Goal: Task Accomplishment & Management: Manage account settings

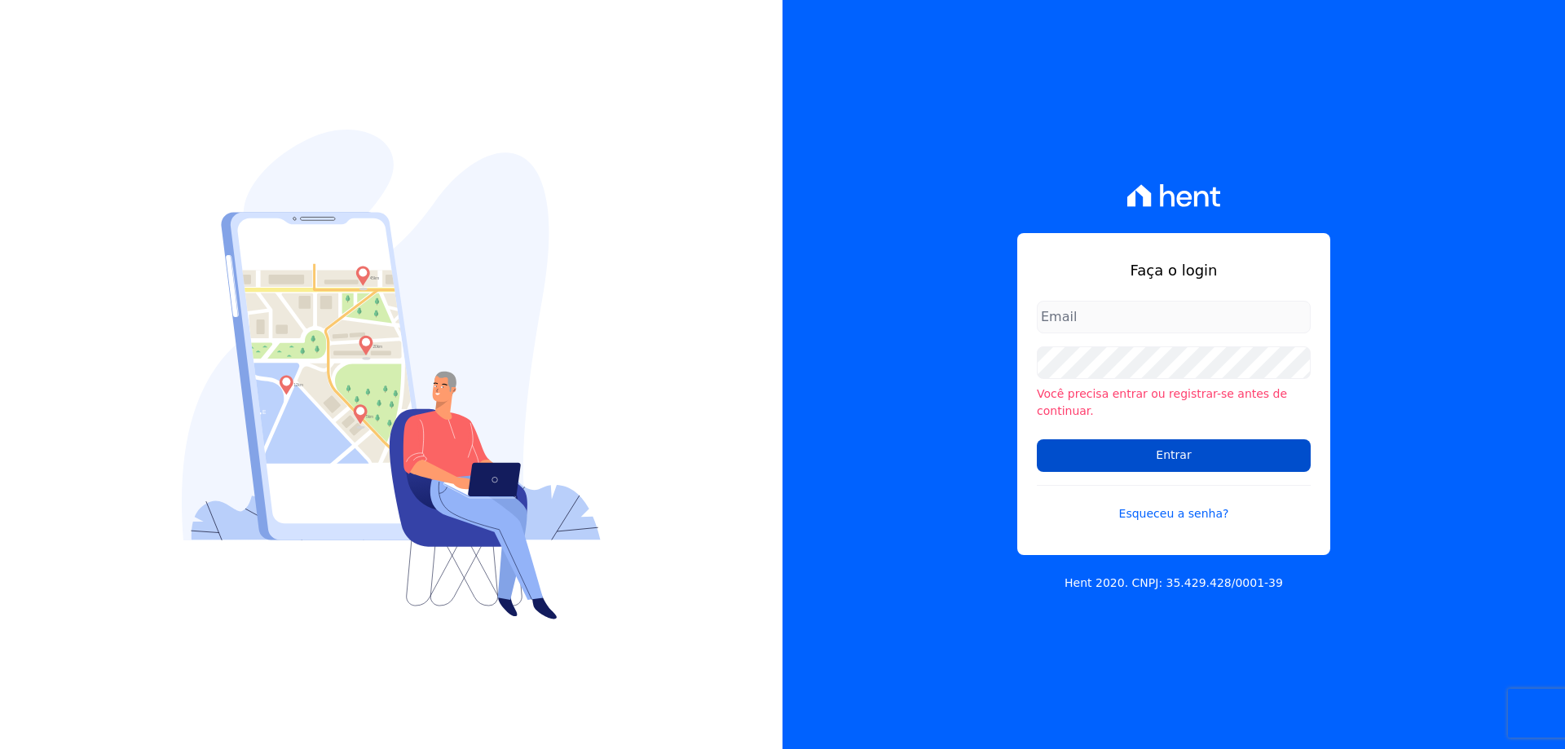
type input "[EMAIL_ADDRESS][DOMAIN_NAME]"
click at [1126, 455] on input "Entrar" at bounding box center [1174, 455] width 274 height 33
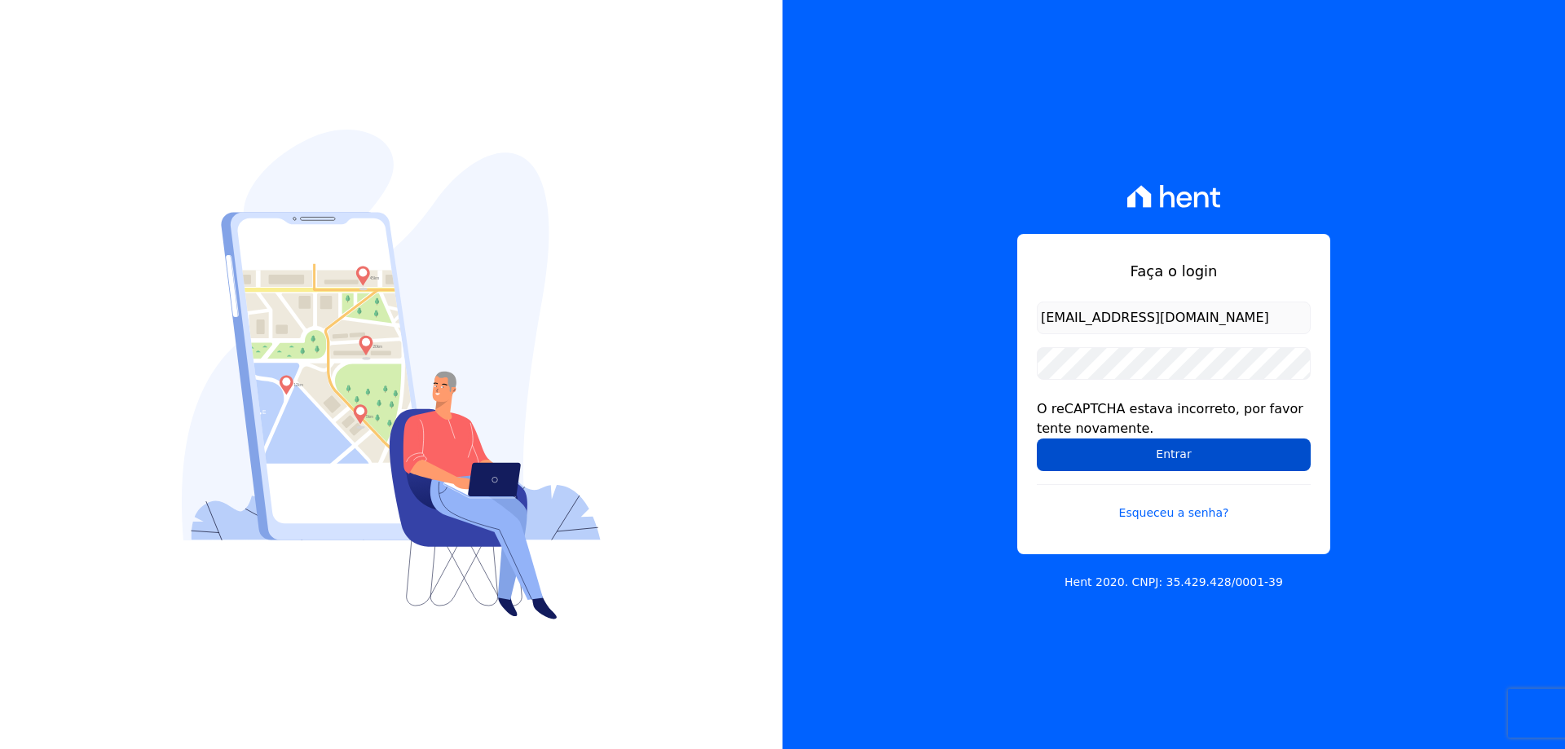
drag, startPoint x: 1083, startPoint y: 461, endPoint x: 1075, endPoint y: 452, distance: 12.1
click at [1083, 461] on input "Entrar" at bounding box center [1174, 455] width 274 height 33
click at [1095, 457] on input "Entrar" at bounding box center [1174, 455] width 274 height 33
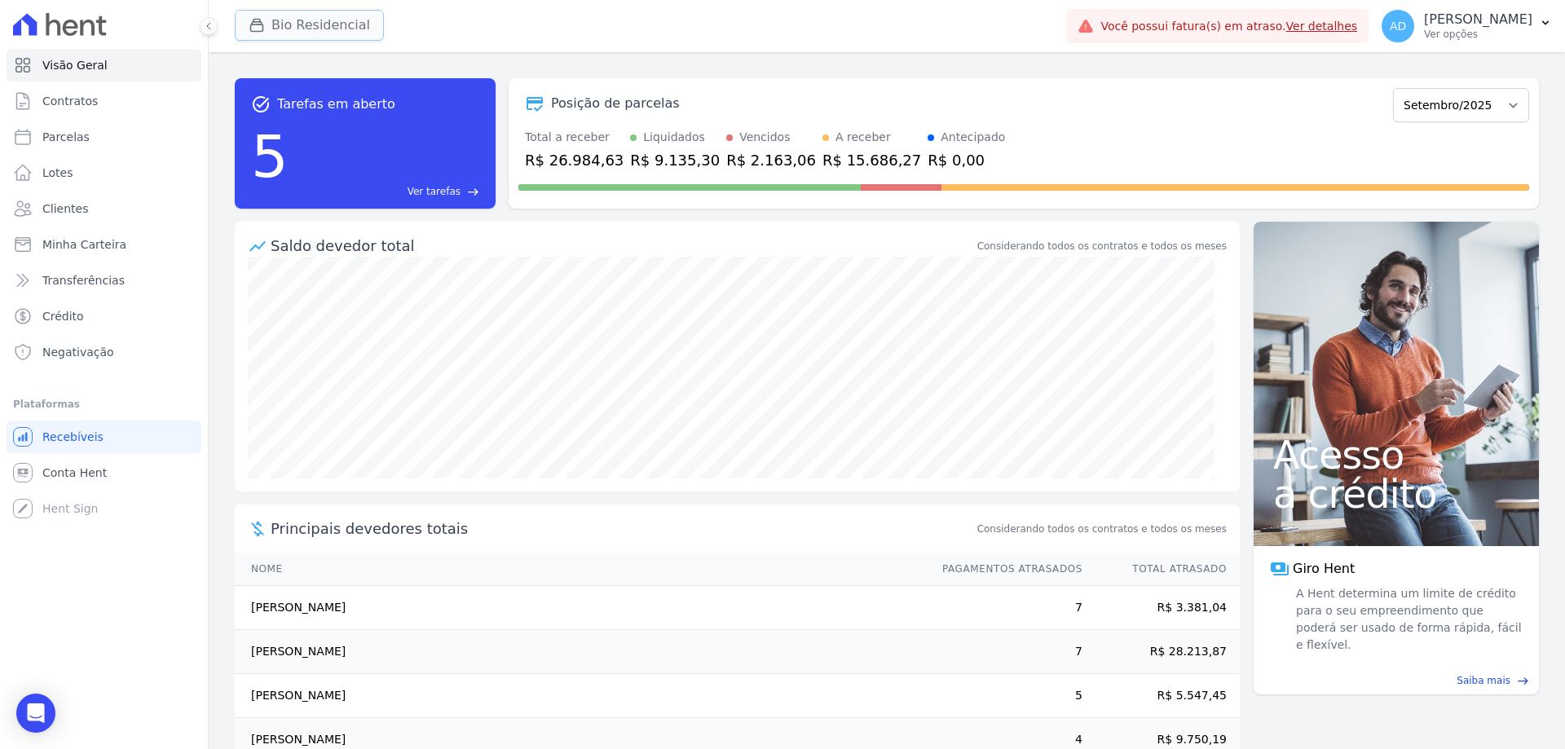
click at [334, 29] on button "Bio Residencial" at bounding box center [309, 25] width 149 height 31
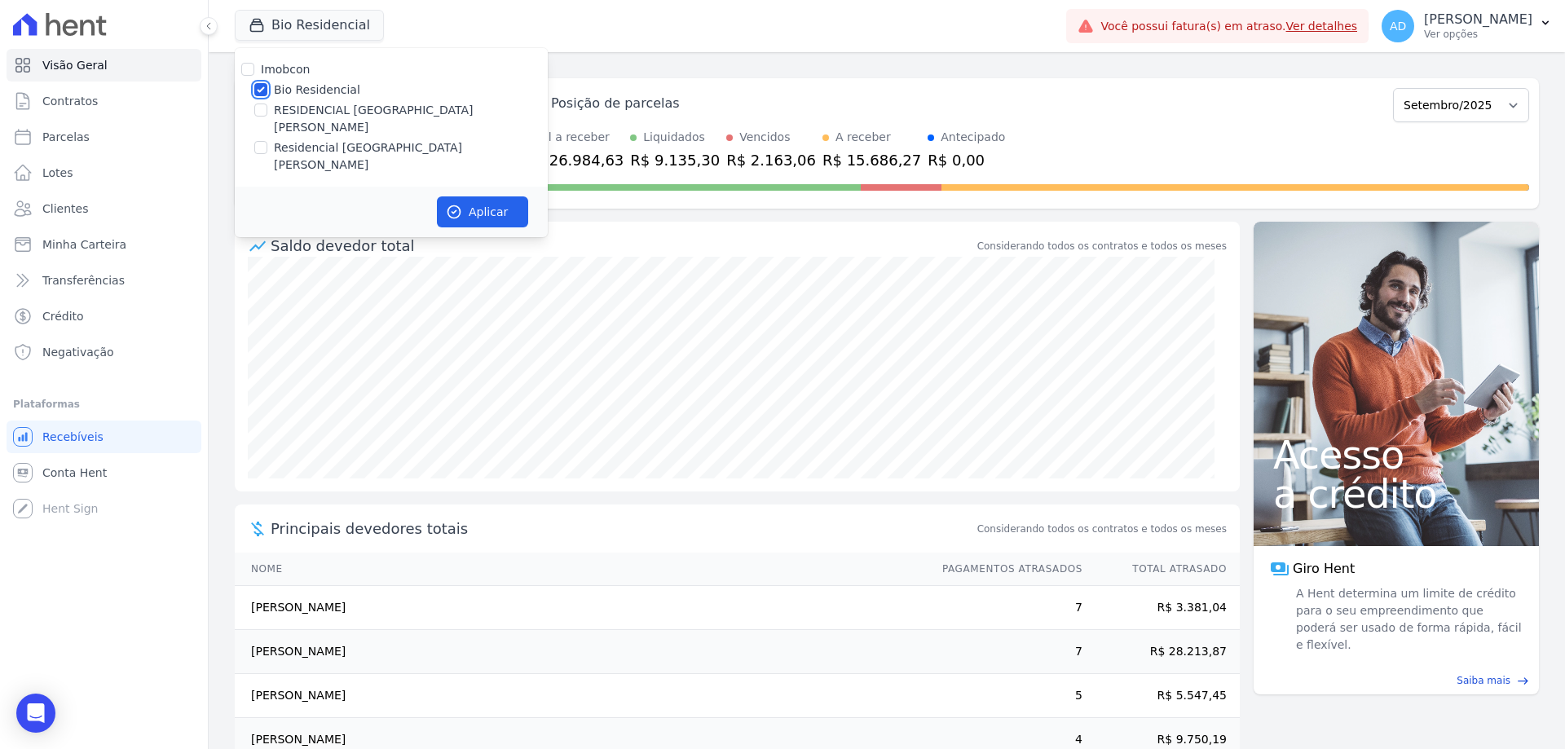
drag, startPoint x: 263, startPoint y: 88, endPoint x: 262, endPoint y: 112, distance: 24.5
click at [262, 88] on input "Bio Residencial" at bounding box center [260, 89] width 13 height 13
checkbox input "false"
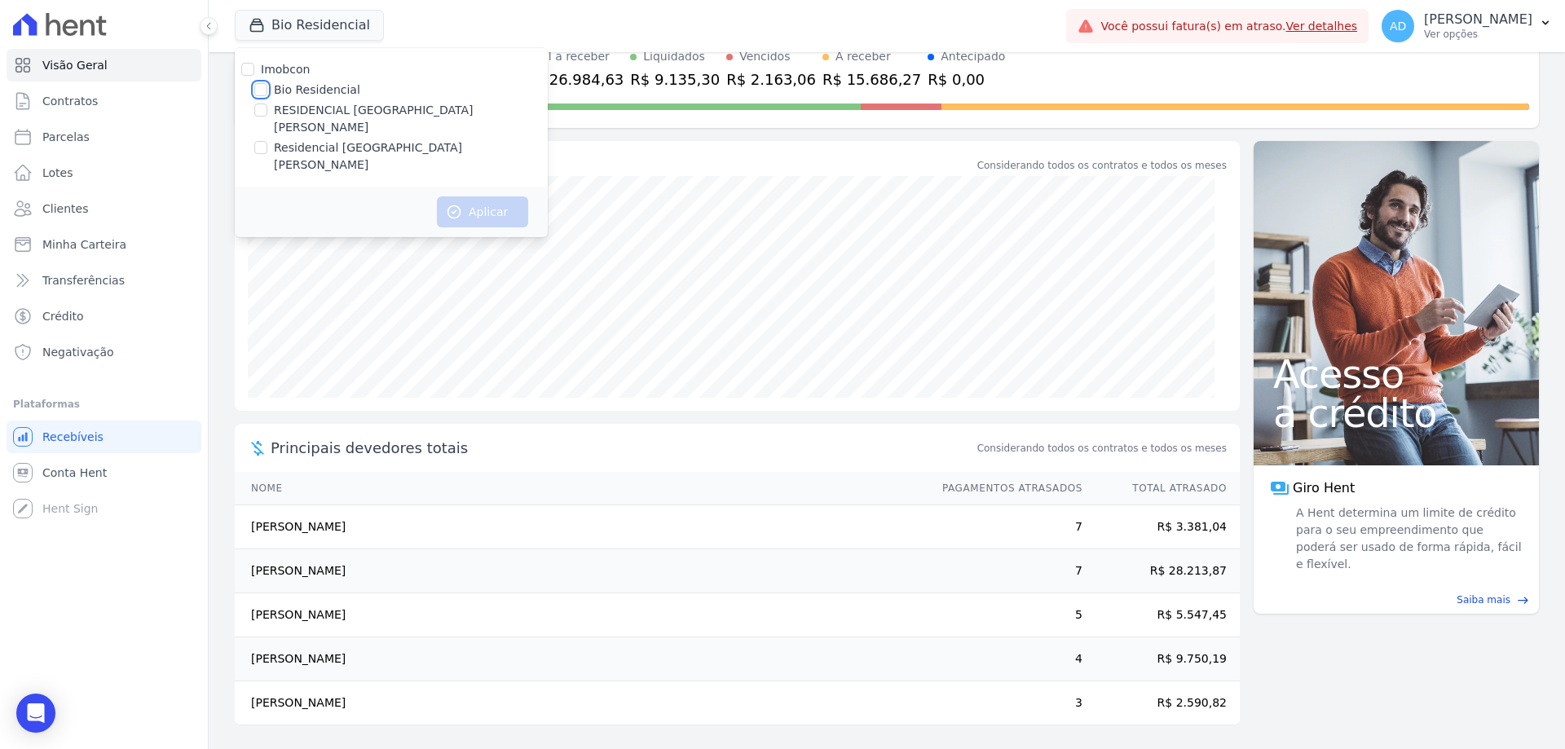
scroll to position [82, 0]
click at [262, 141] on input "Residencial [GEOGRAPHIC_DATA][PERSON_NAME]" at bounding box center [260, 147] width 13 height 13
checkbox input "true"
click at [477, 196] on button "Aplicar" at bounding box center [482, 211] width 91 height 31
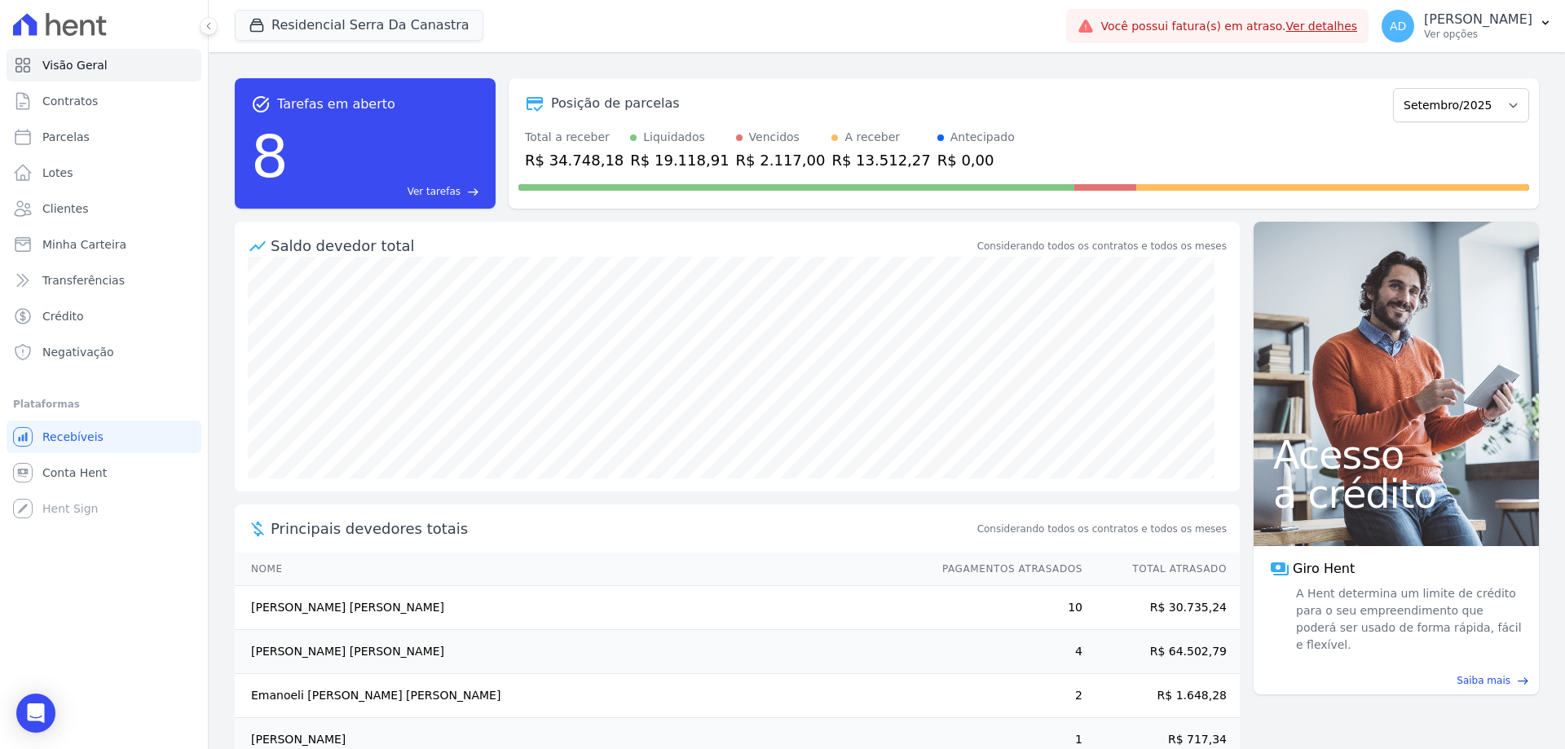
scroll to position [39, 0]
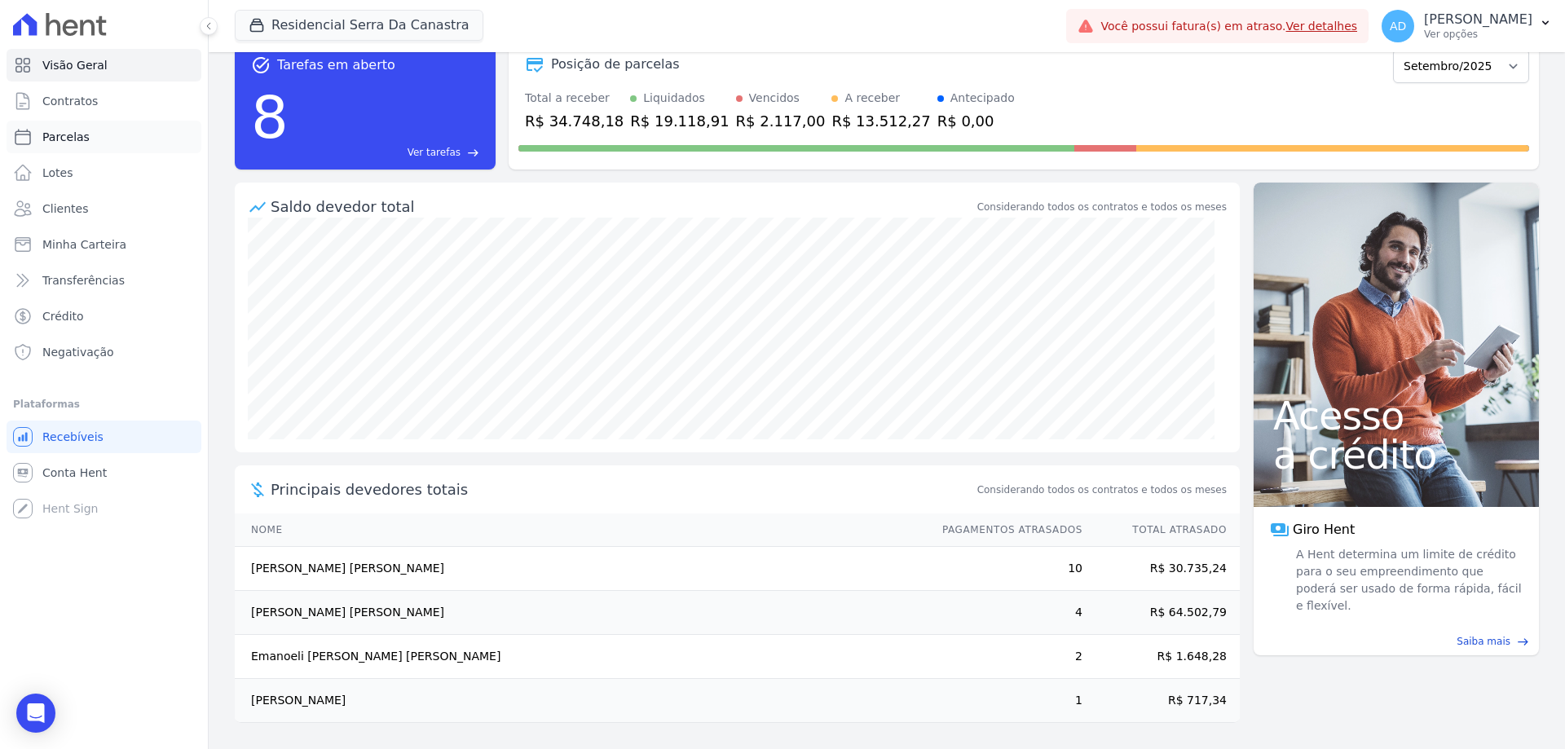
click at [75, 137] on span "Parcelas" at bounding box center [65, 137] width 47 height 16
select select
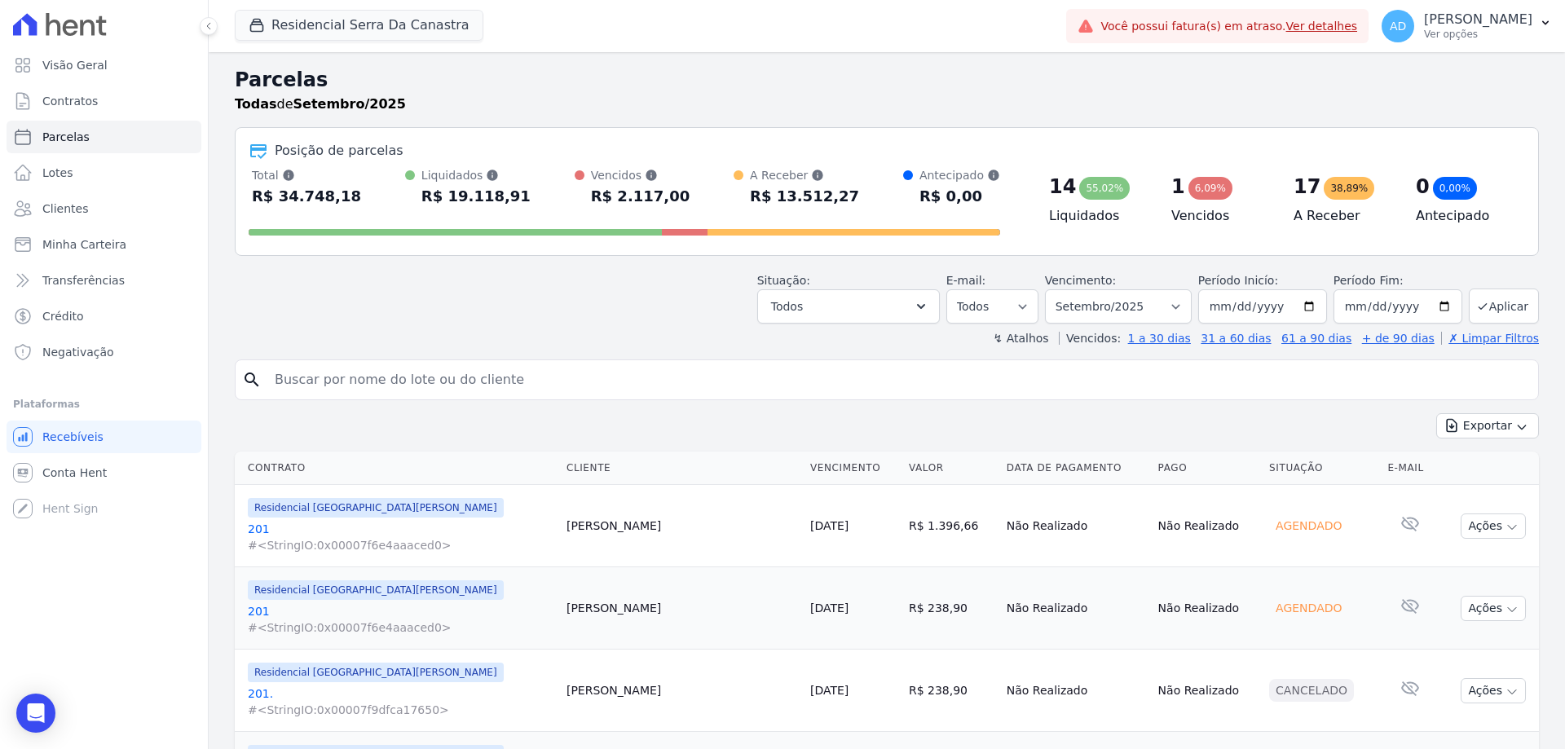
click at [490, 372] on input "search" at bounding box center [898, 380] width 1267 height 33
type input "[PERSON_NAME]"
select select
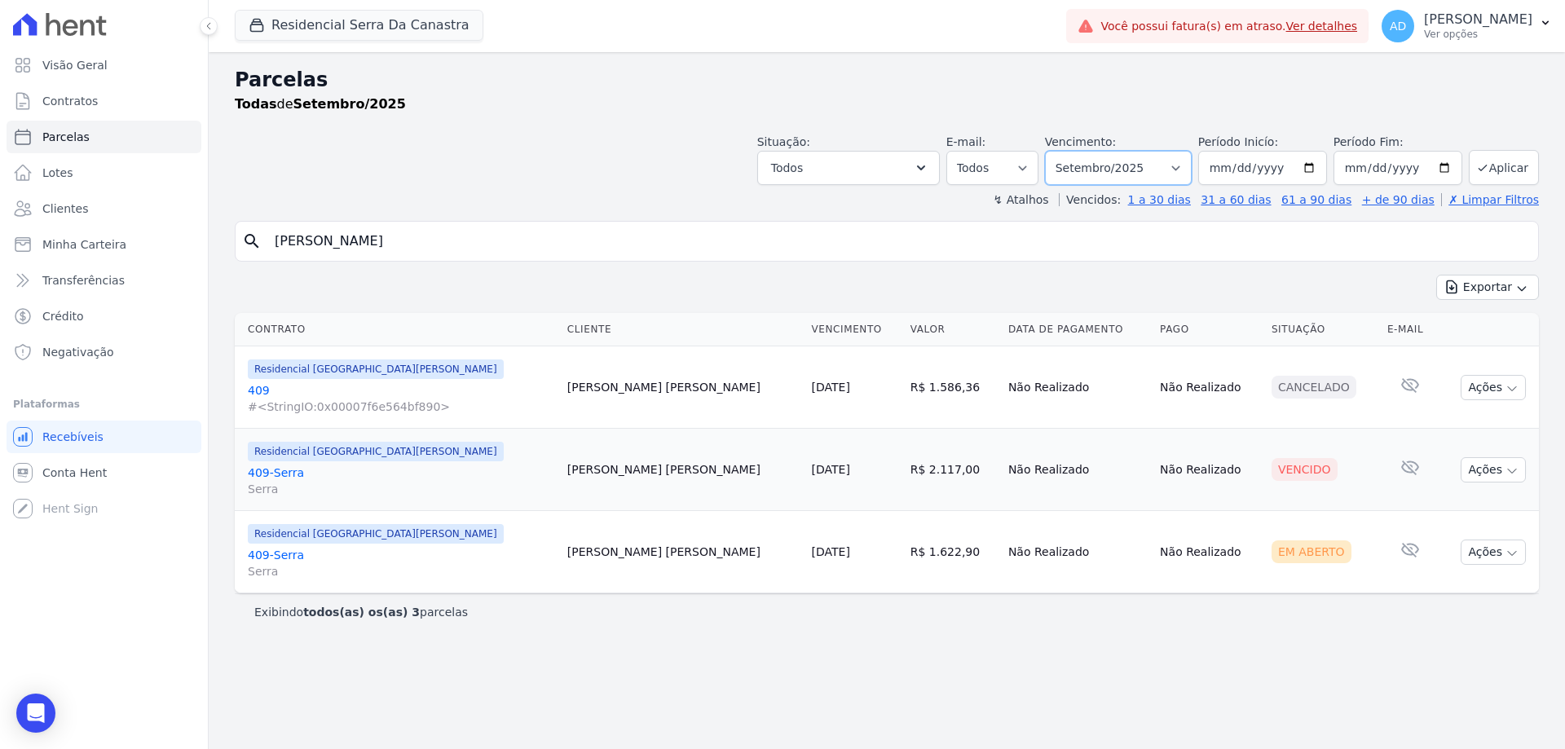
click at [1175, 162] on select "Filtrar por período ──────── Todos os meses Março/2024 Abril/2024 Maio/2024 Jun…" at bounding box center [1118, 168] width 147 height 34
select select "08/2025"
click at [1068, 151] on select "Filtrar por período ──────── Todos os meses Março/2024 Abril/2024 Maio/2024 Jun…" at bounding box center [1118, 168] width 147 height 34
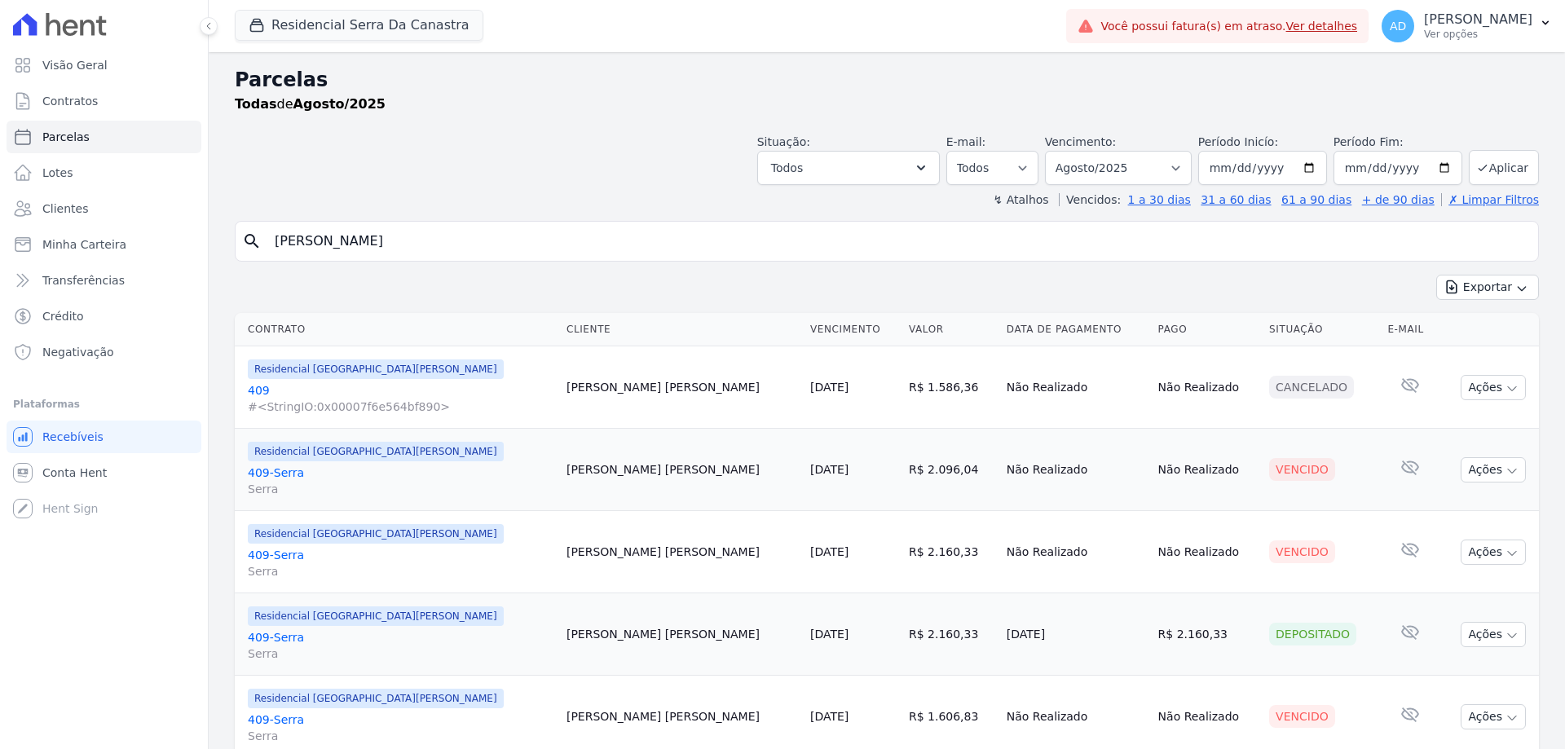
select select
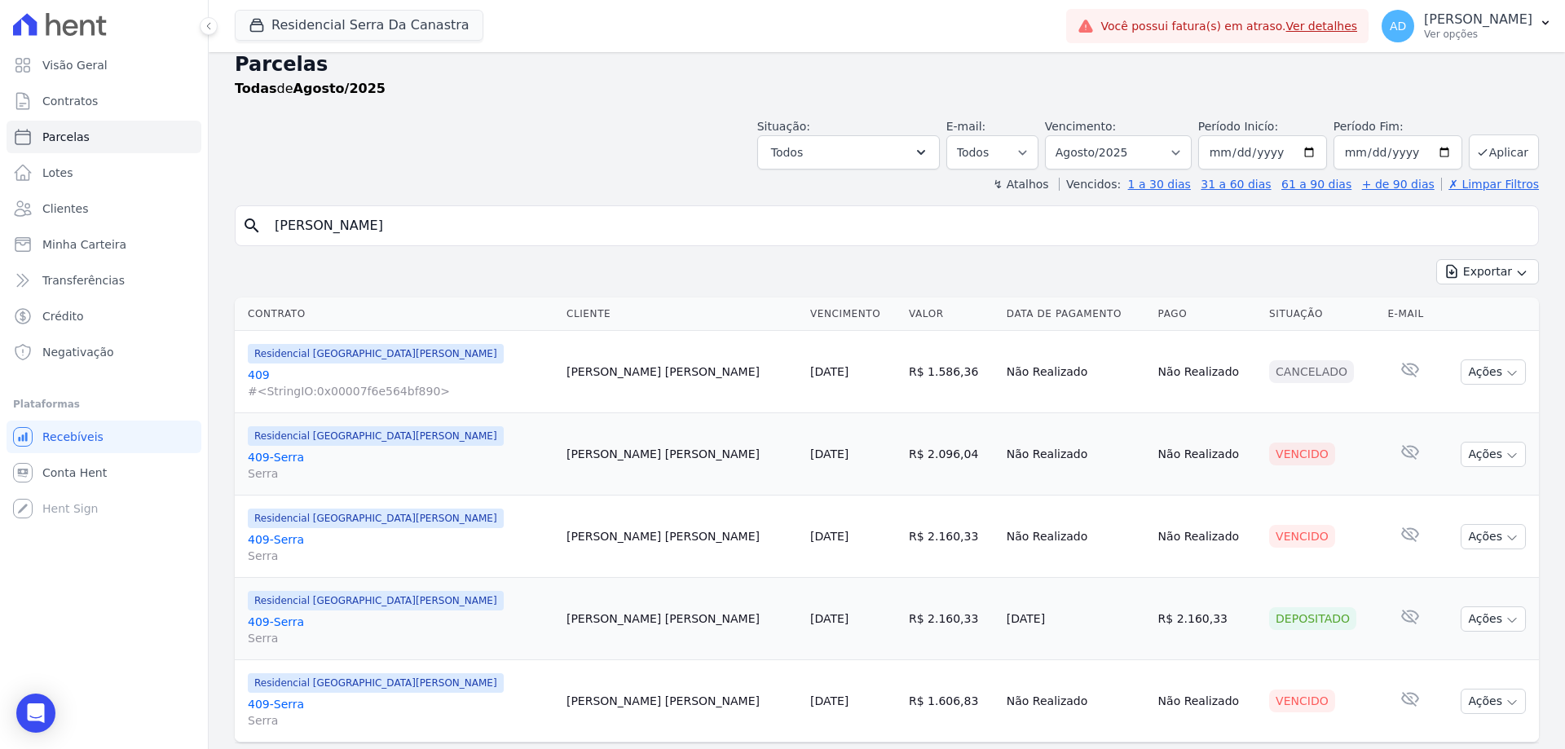
scroll to position [59, 0]
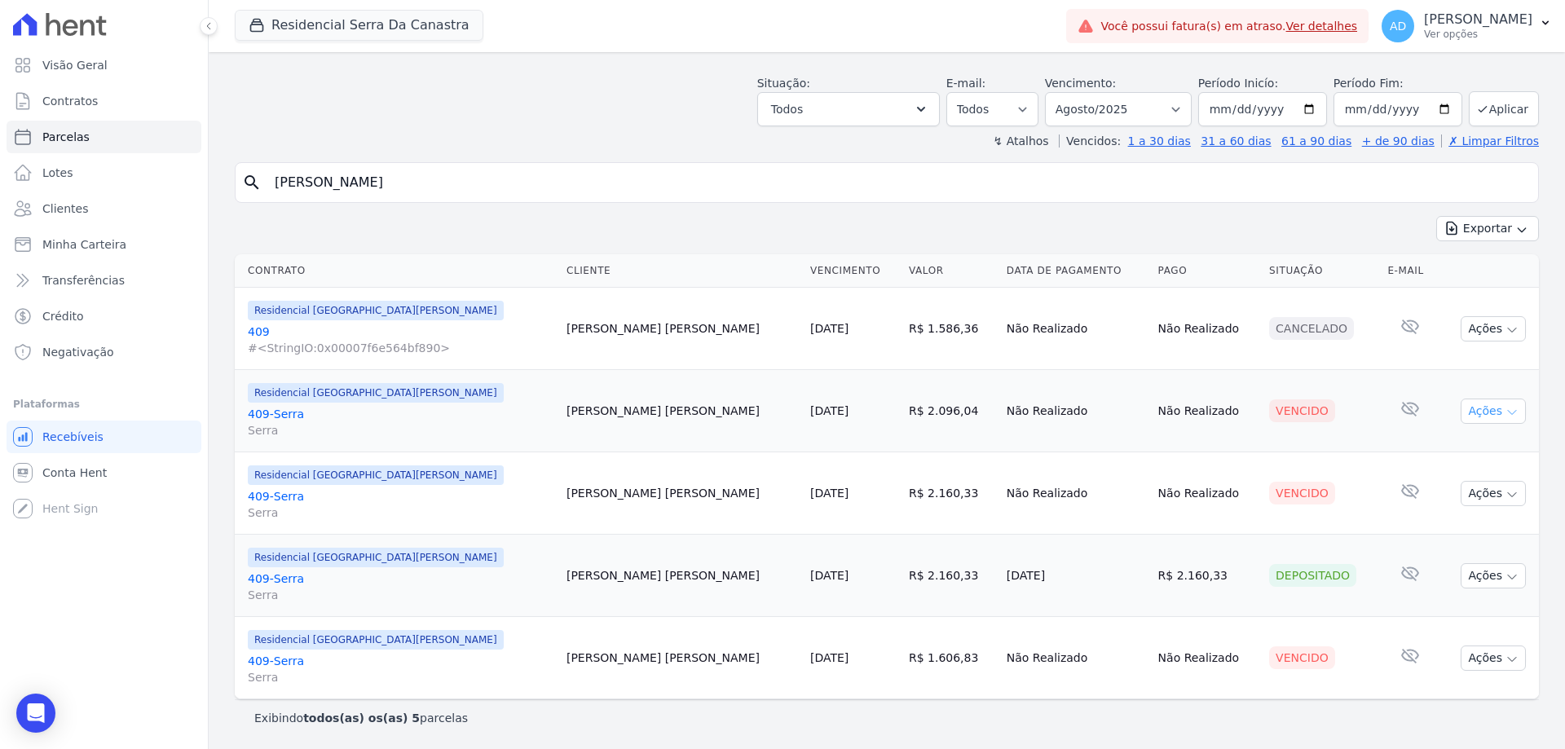
click at [1479, 409] on button "Ações" at bounding box center [1493, 411] width 65 height 25
click at [1451, 564] on link "Negativar" at bounding box center [1486, 569] width 156 height 30
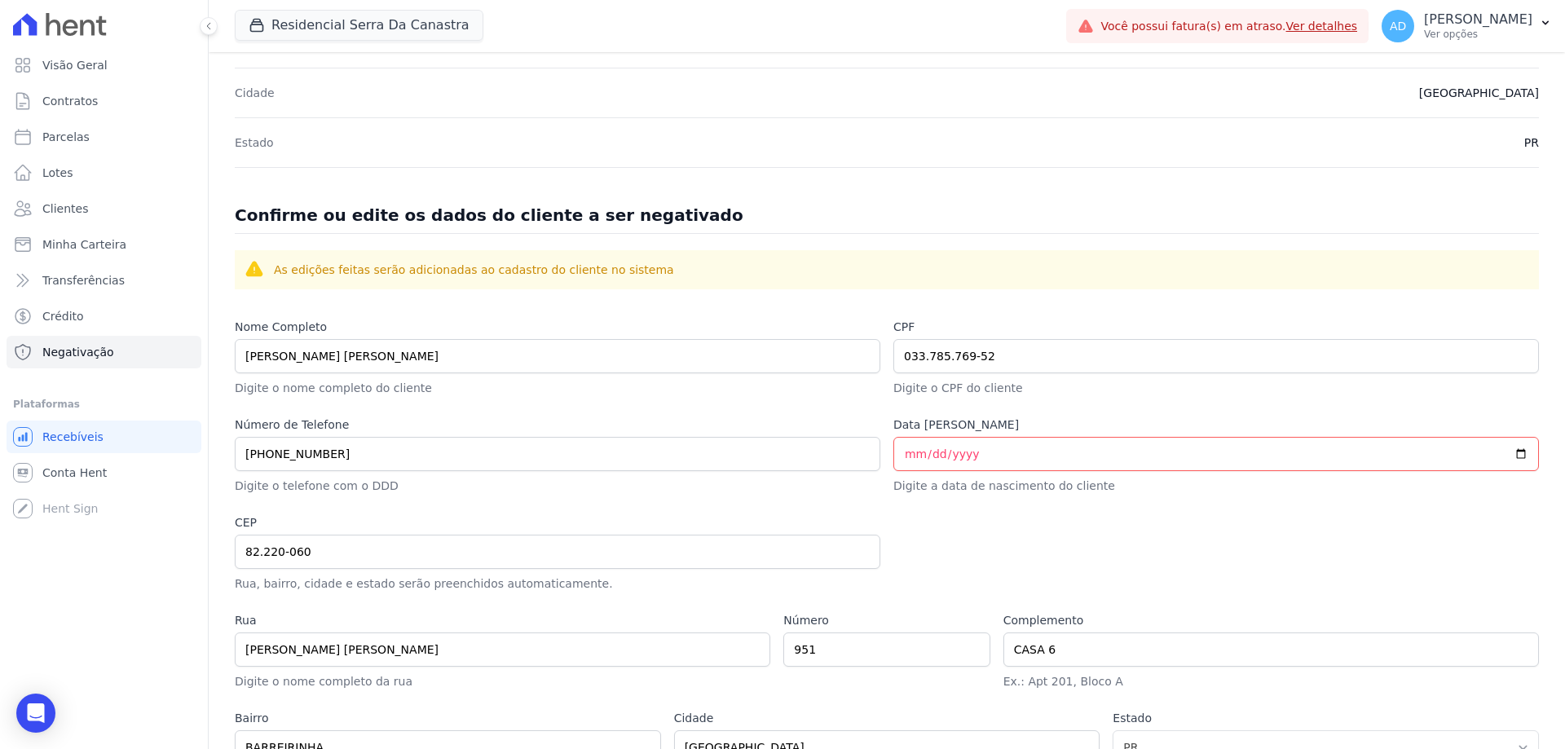
scroll to position [636, 0]
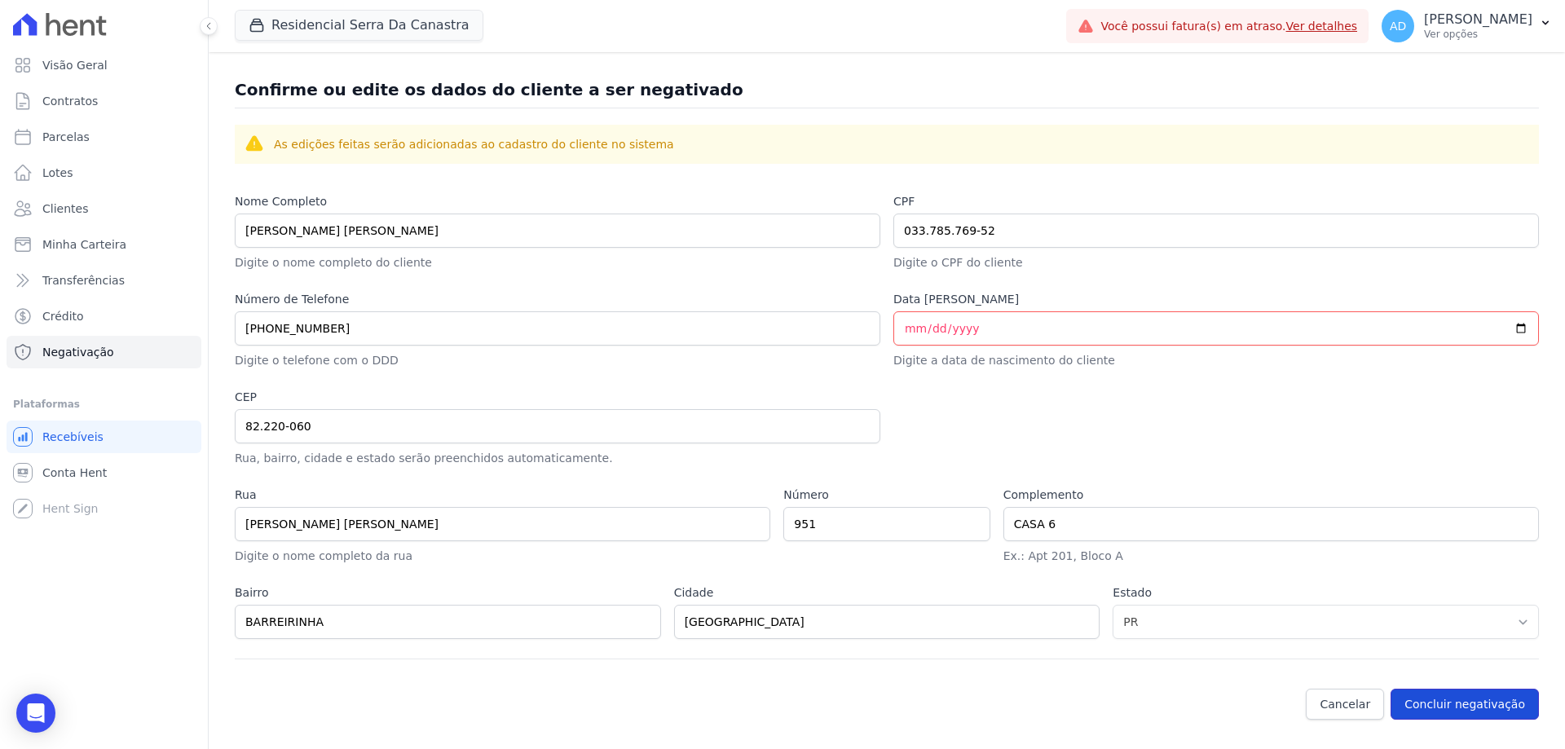
click at [1466, 708] on button "Concluir negativação" at bounding box center [1465, 704] width 148 height 31
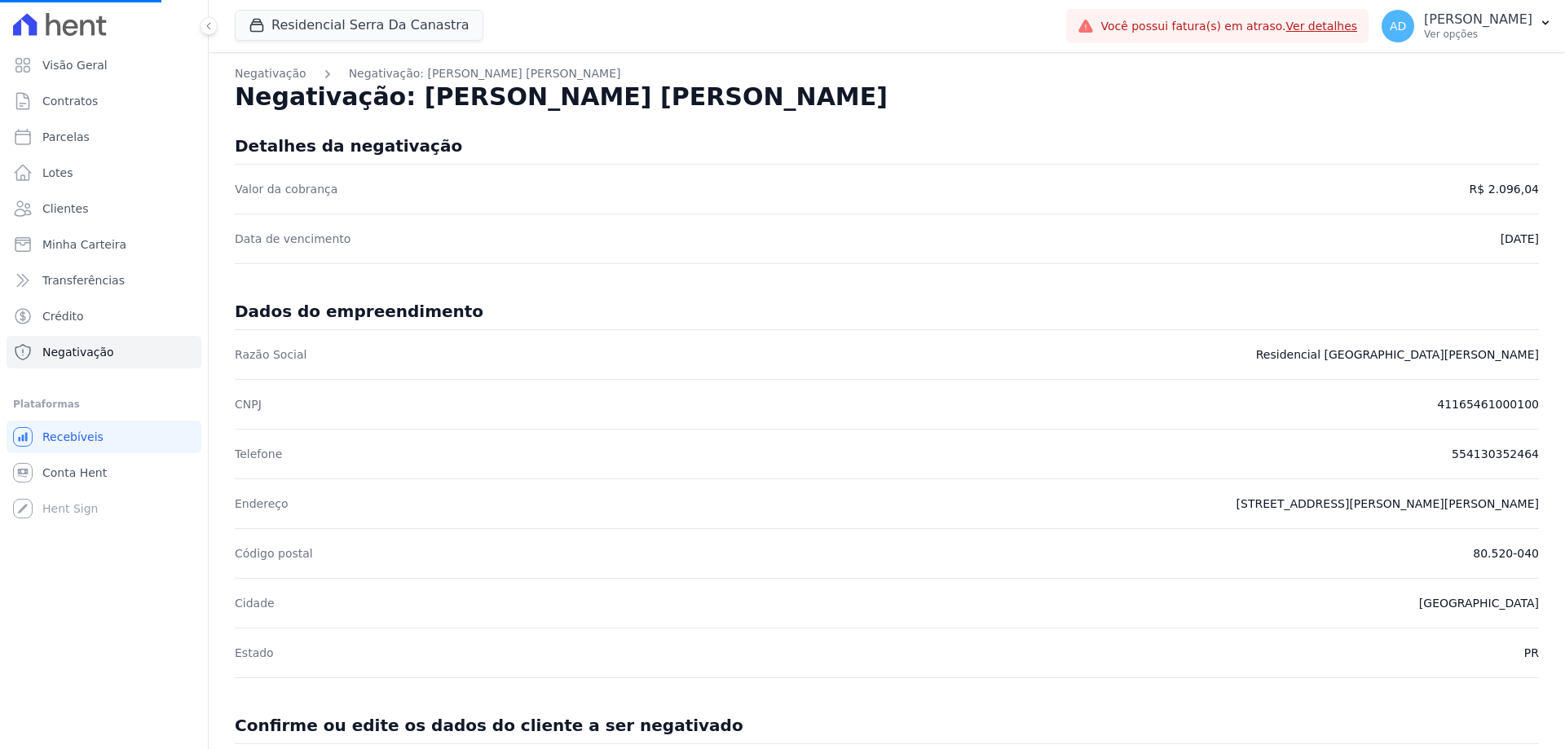
select select
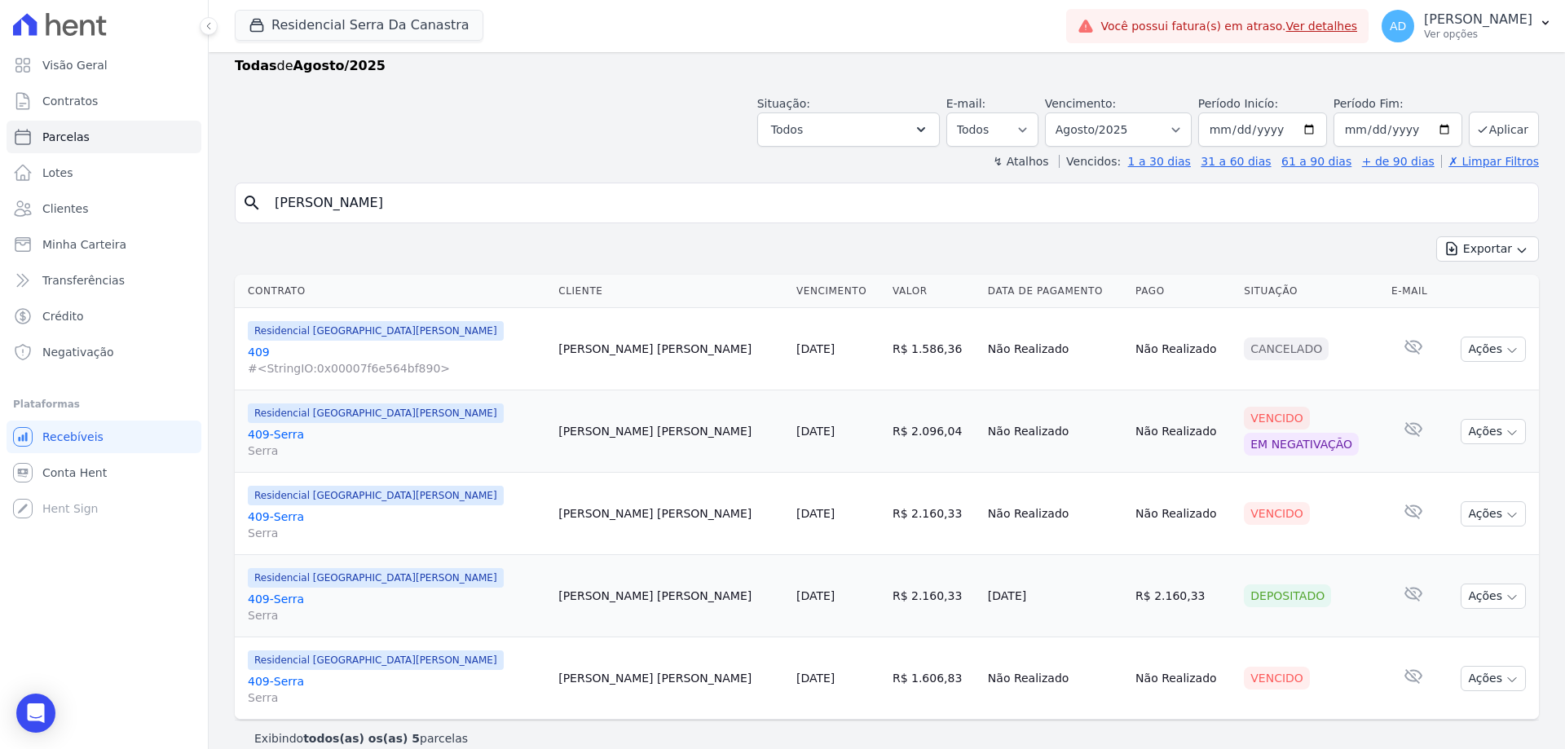
scroll to position [59, 0]
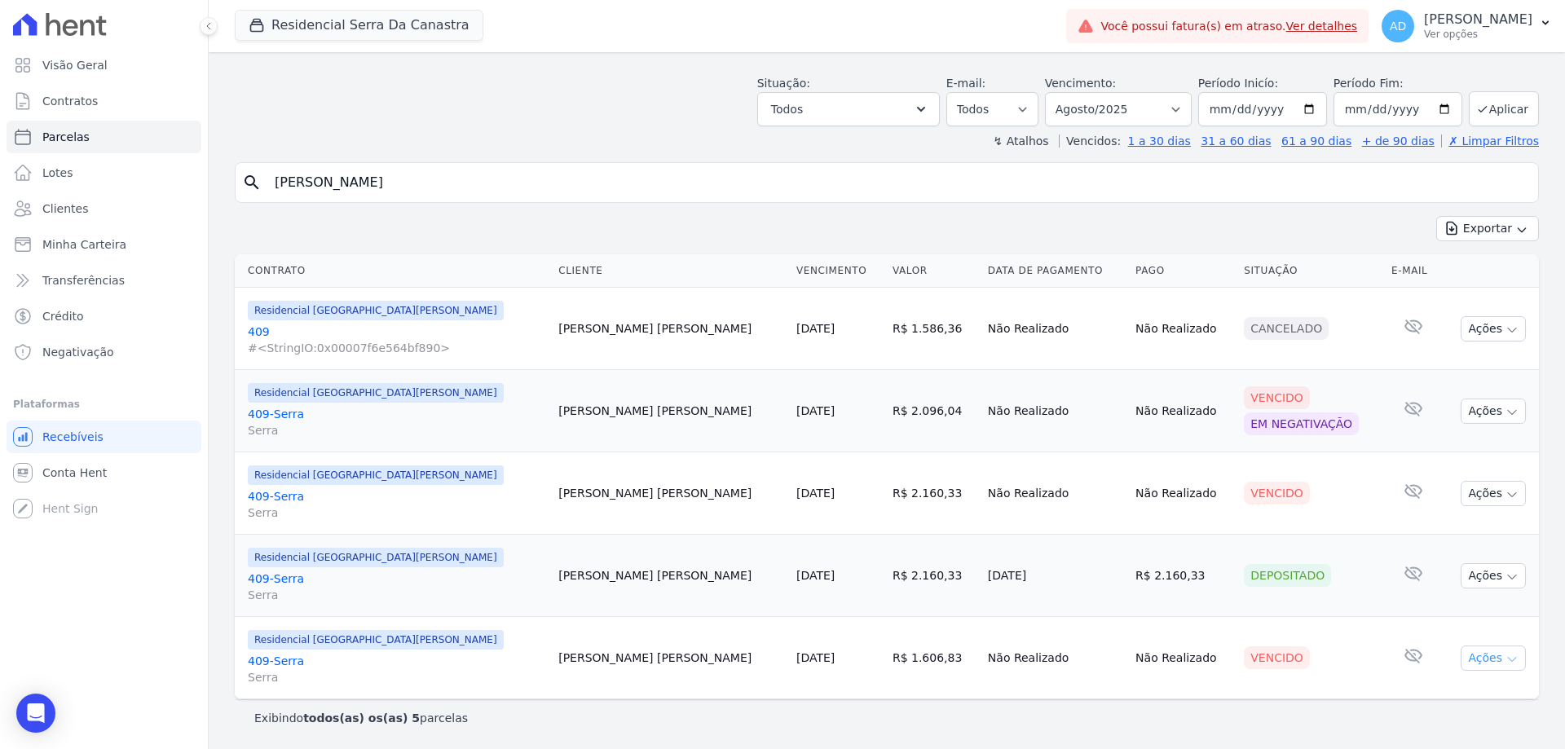
click at [1505, 660] on icon "button" at bounding box center [1511, 659] width 13 height 13
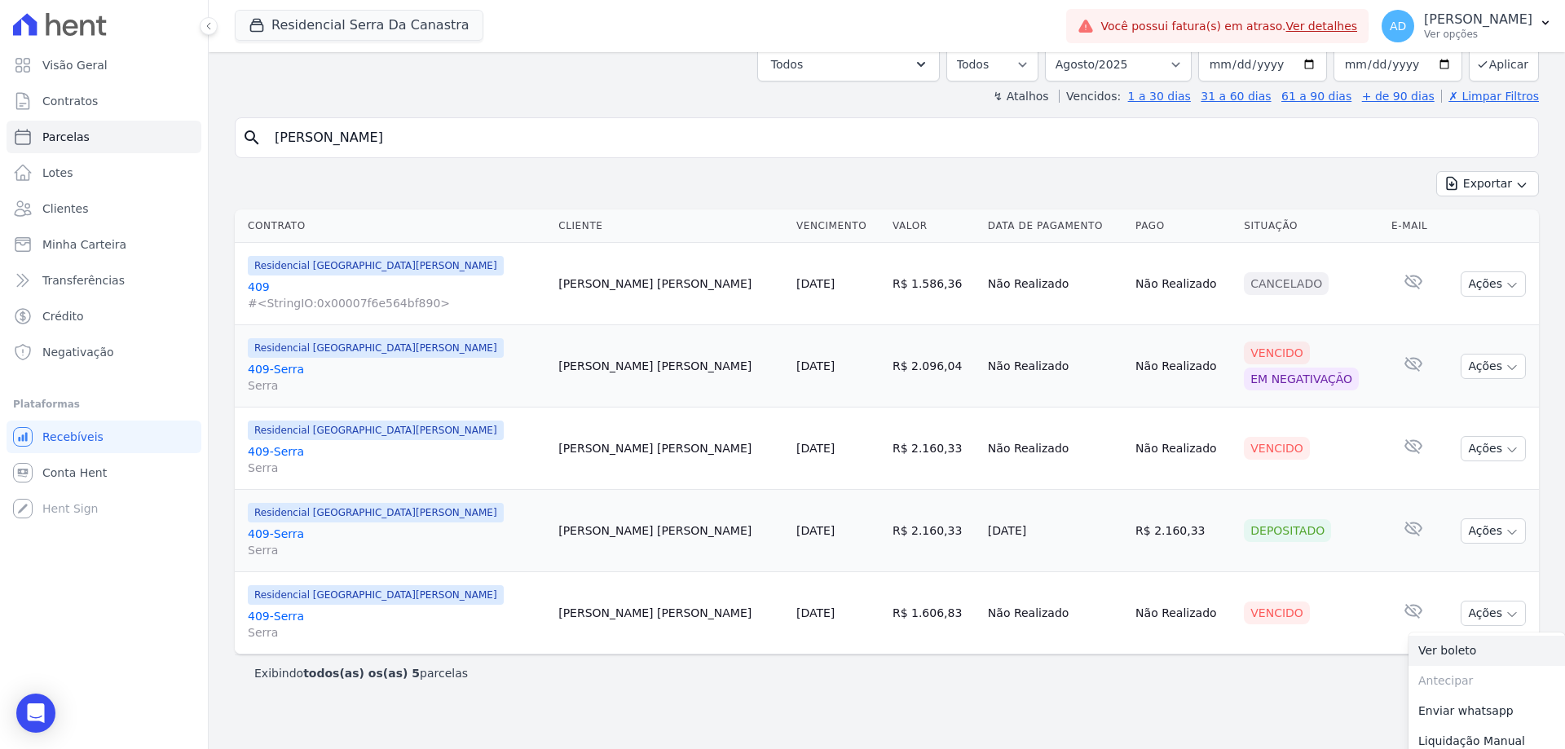
scroll to position [144, 0]
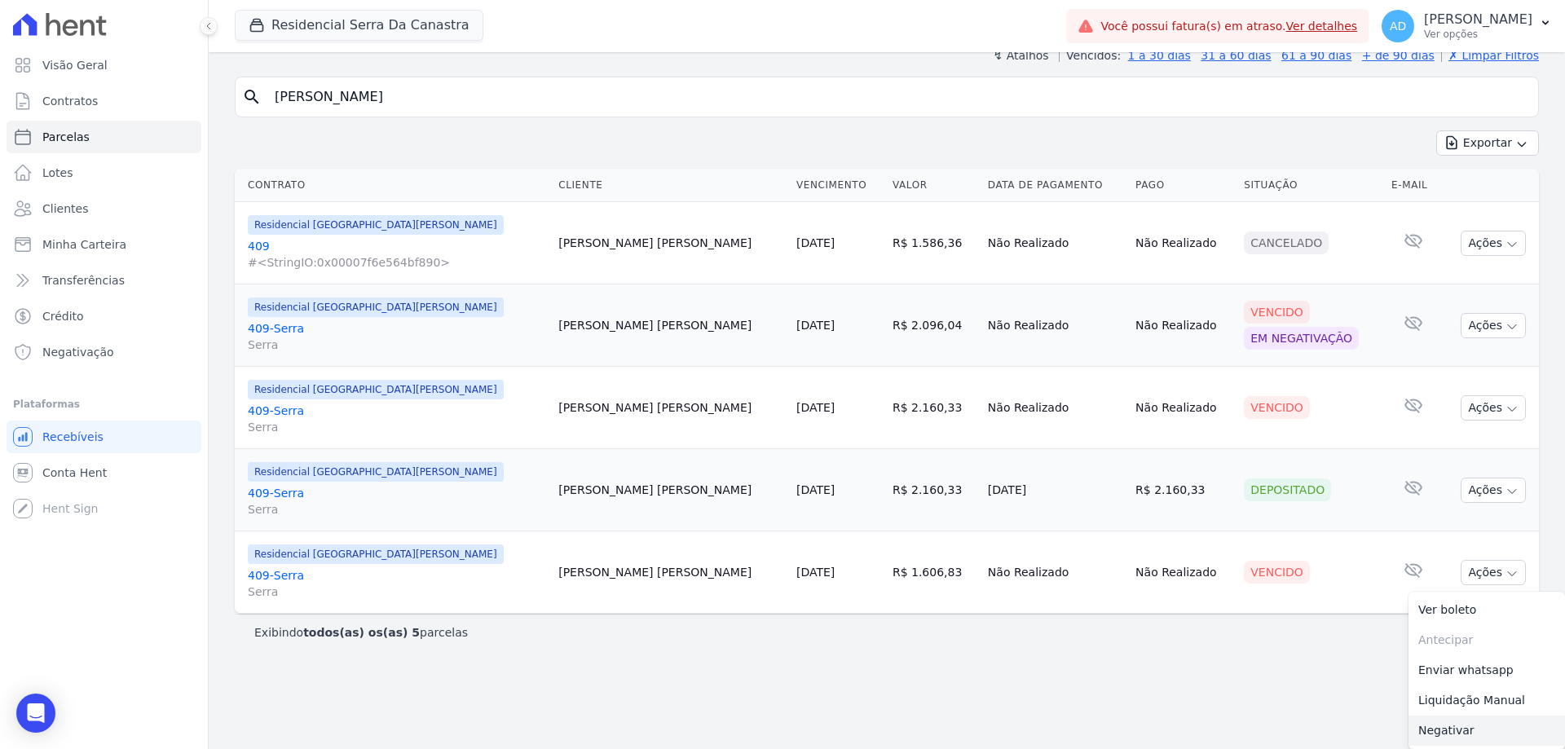
click at [1444, 728] on link "Negativar" at bounding box center [1486, 731] width 156 height 30
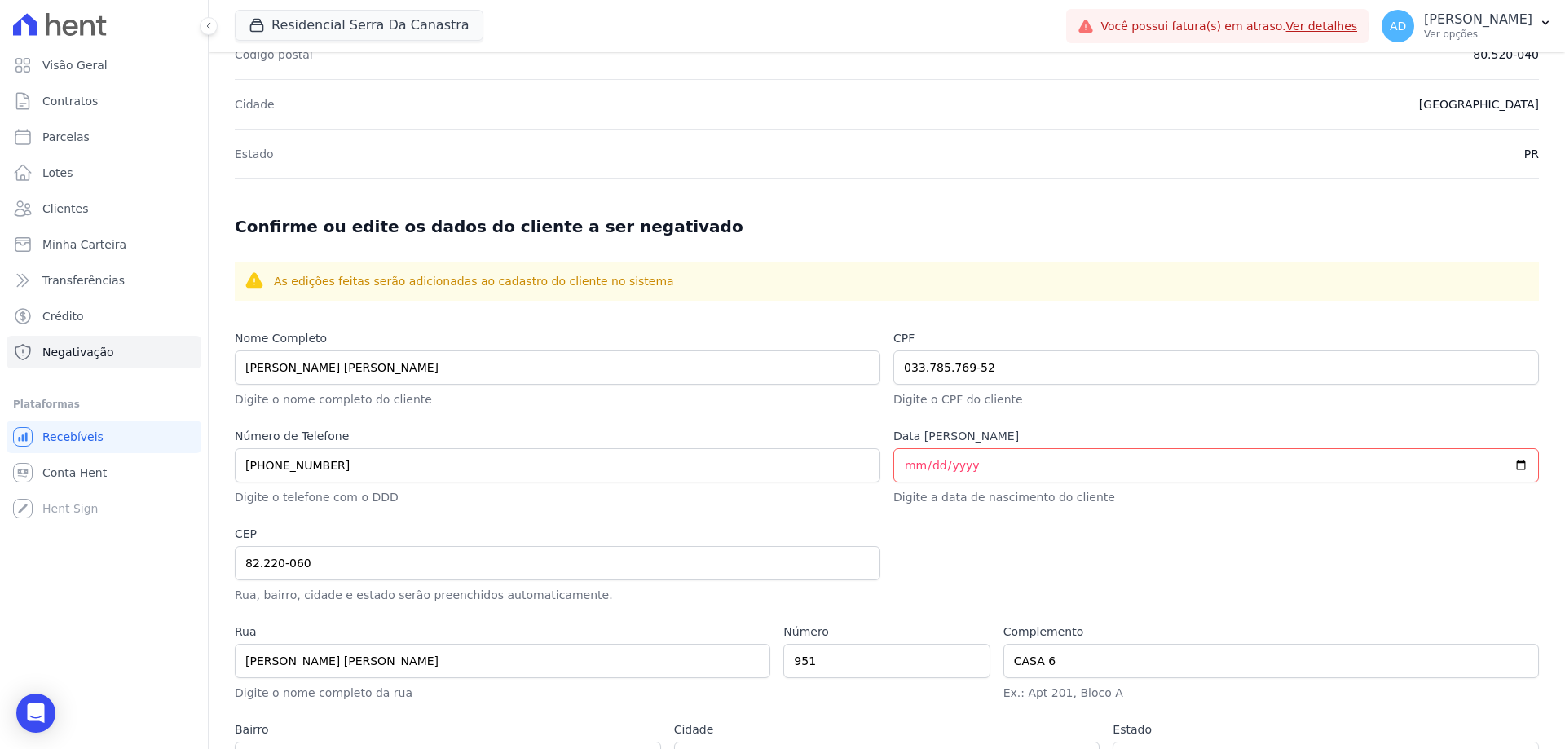
scroll to position [636, 0]
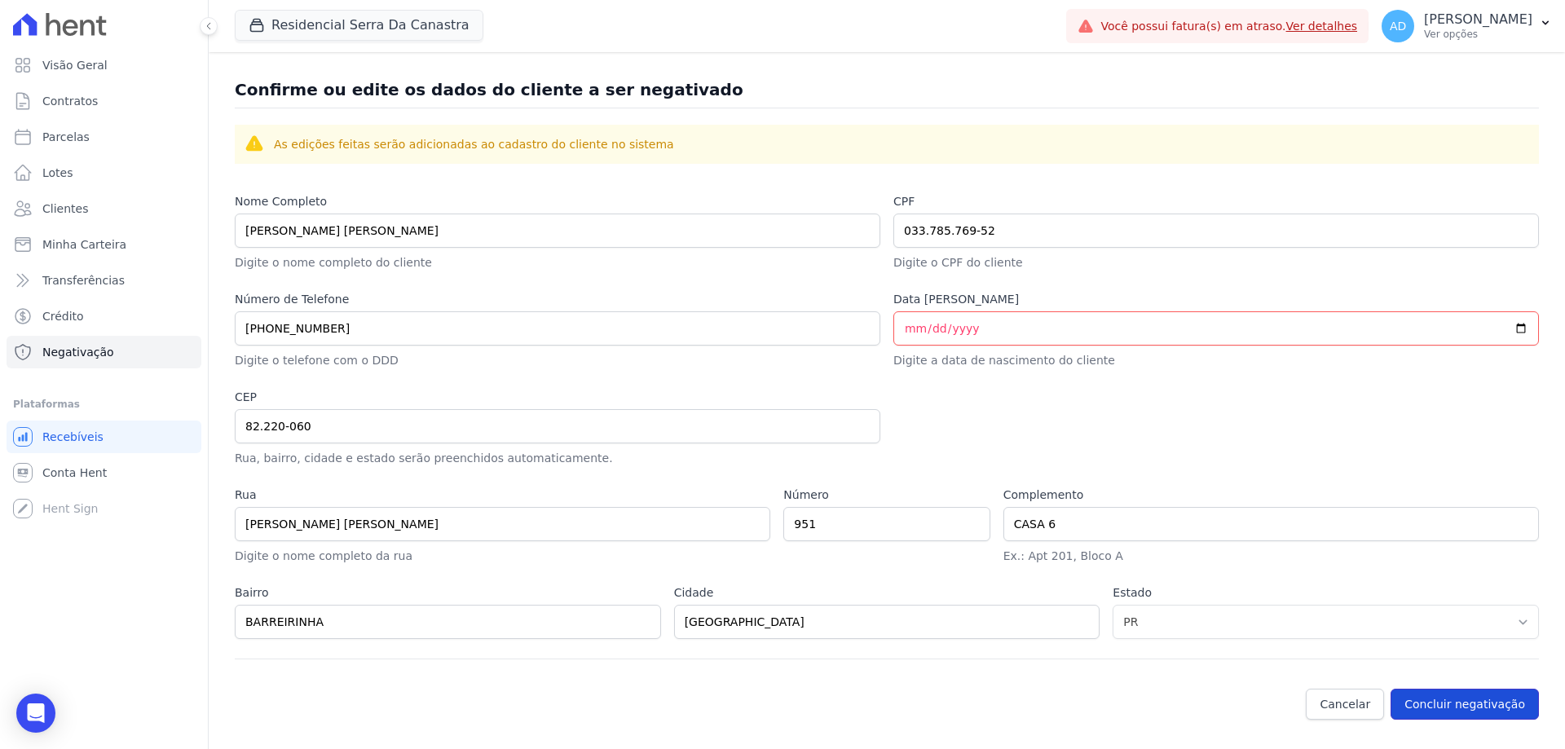
click at [1444, 700] on button "Concluir negativação" at bounding box center [1465, 704] width 148 height 31
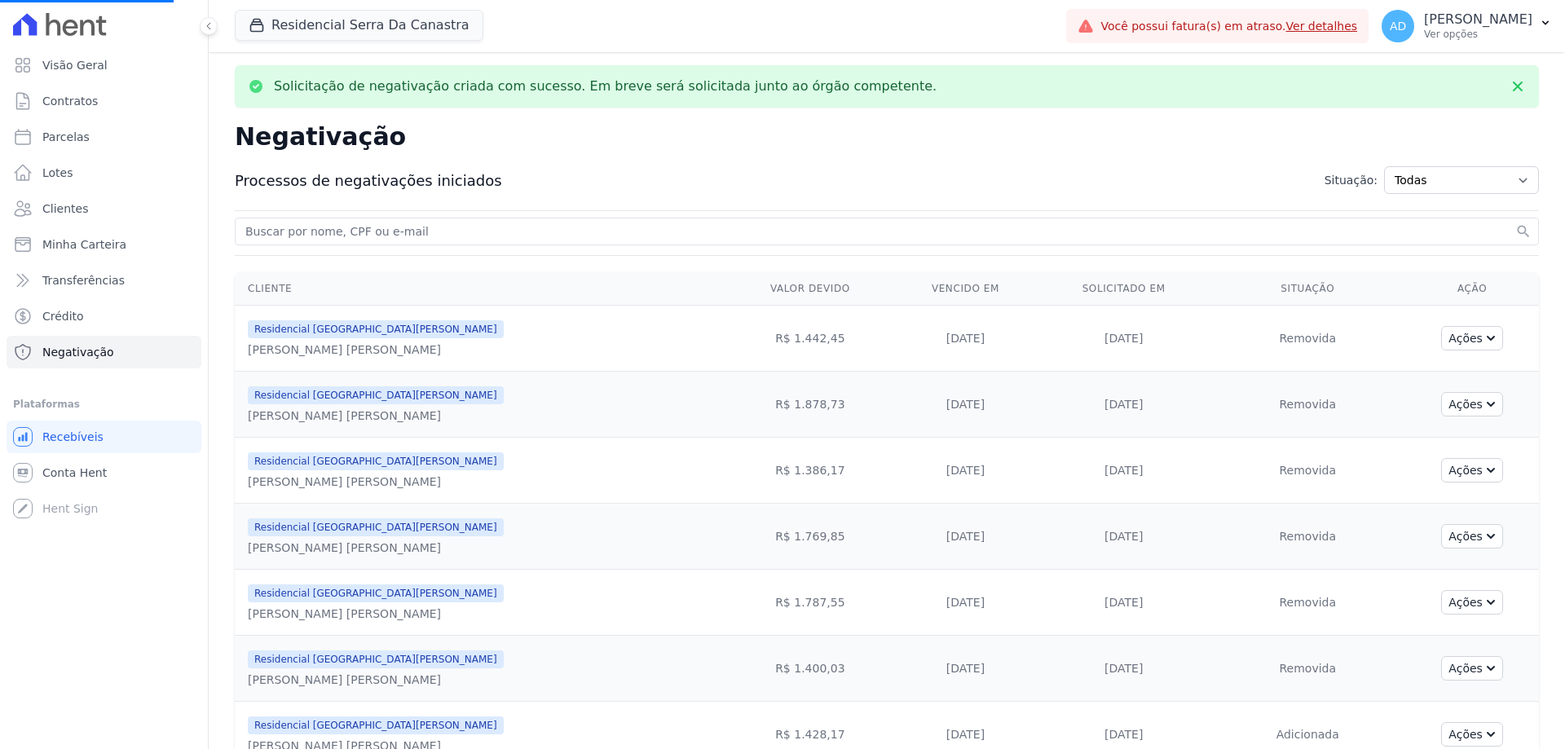
select select
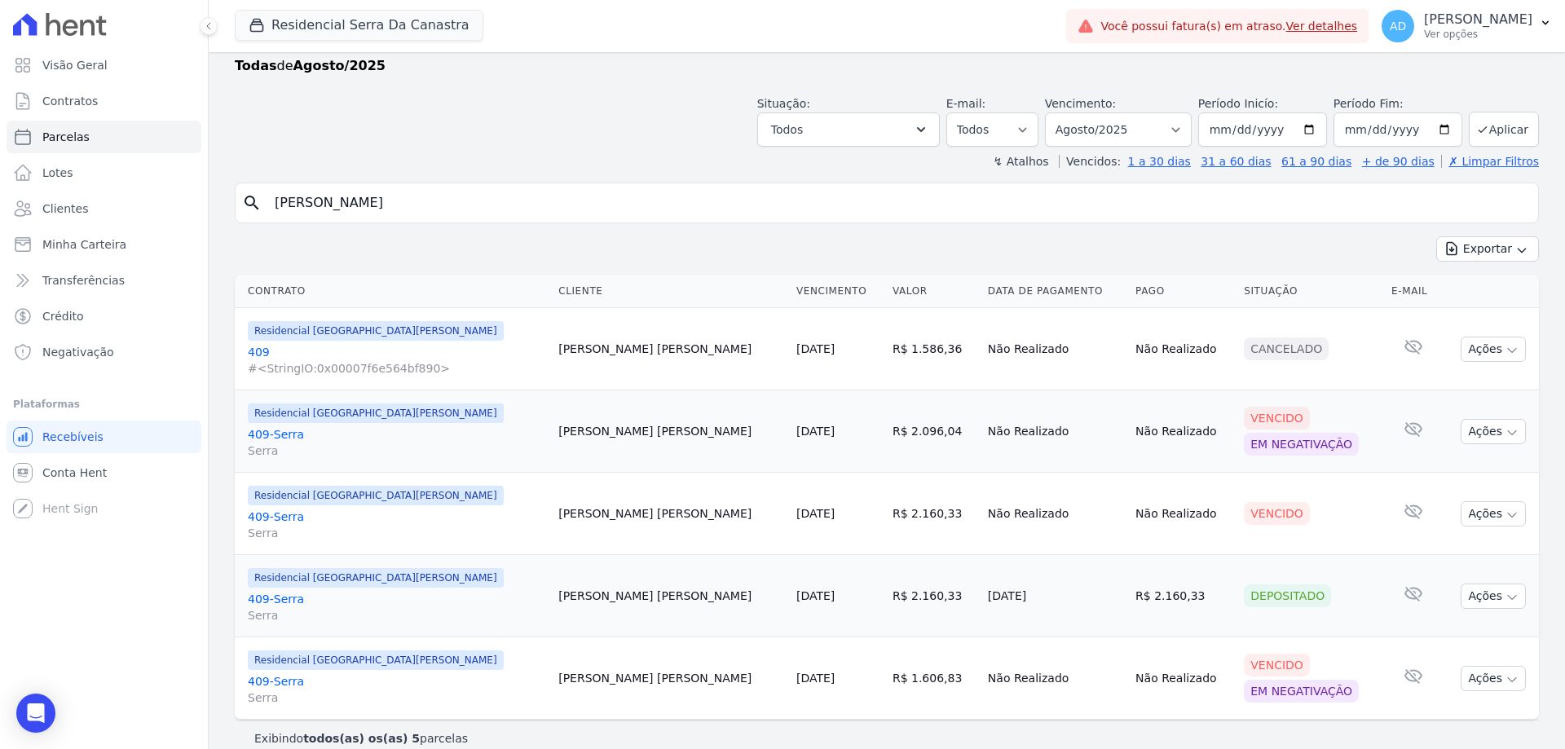
scroll to position [59, 0]
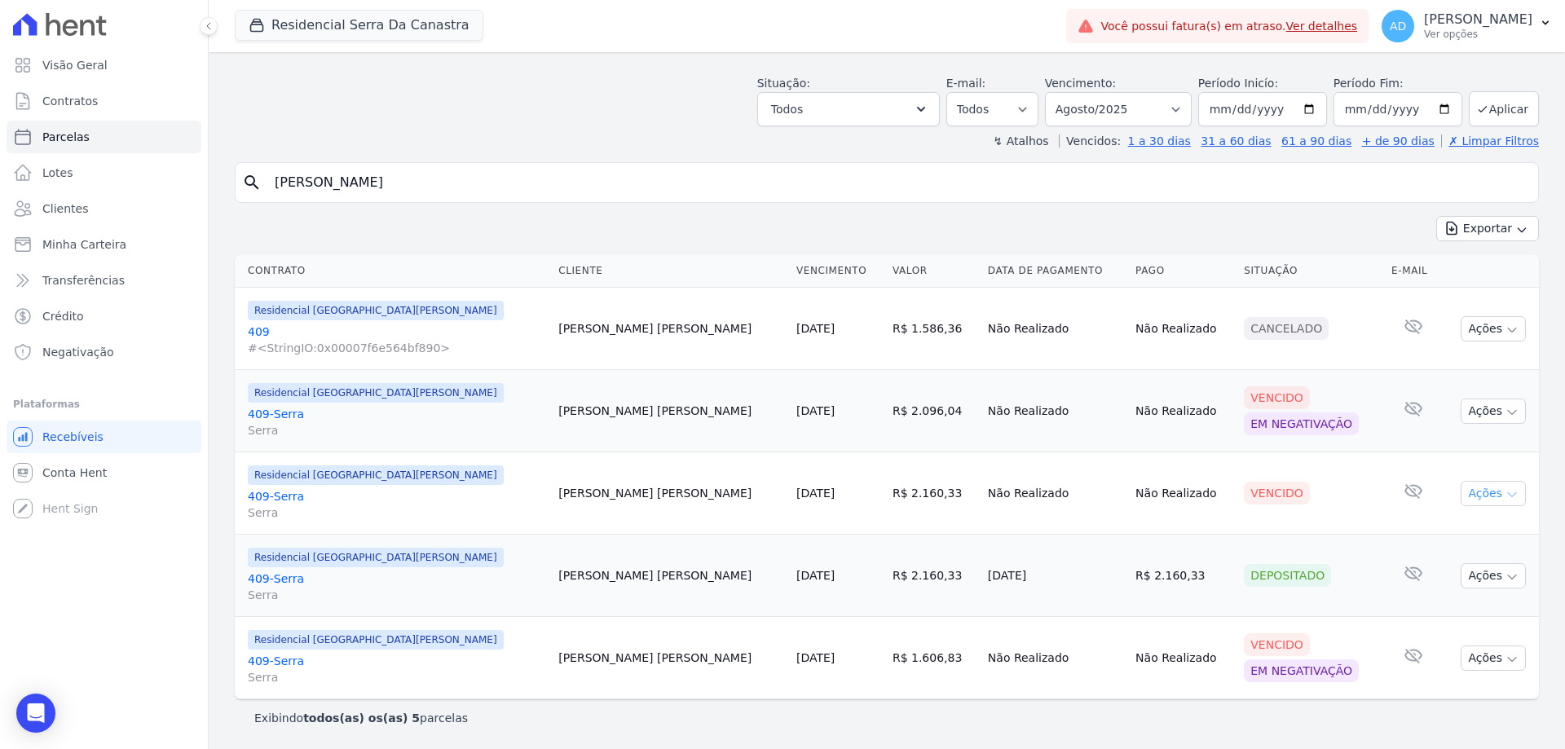
click at [1505, 490] on icon "button" at bounding box center [1511, 494] width 13 height 13
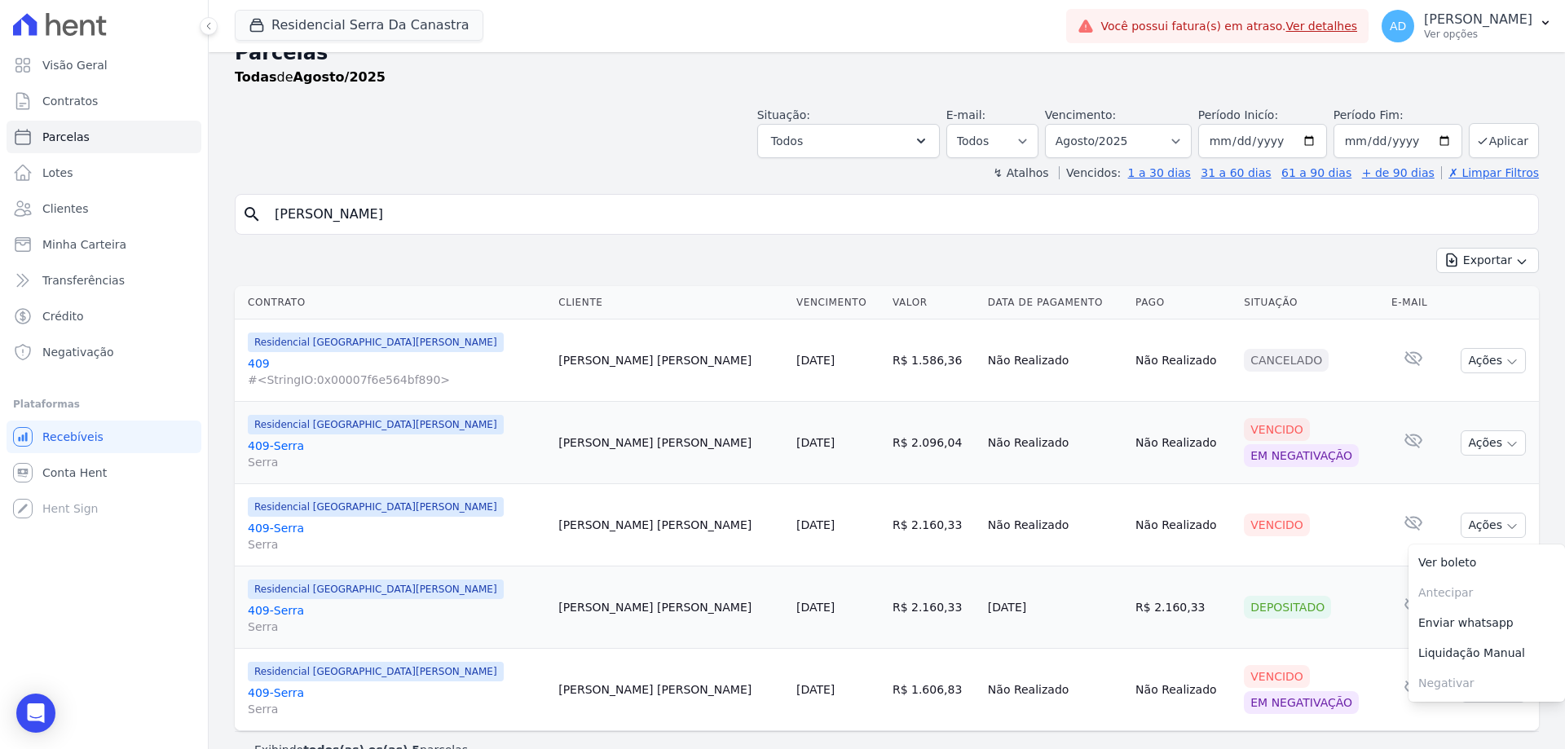
scroll to position [0, 0]
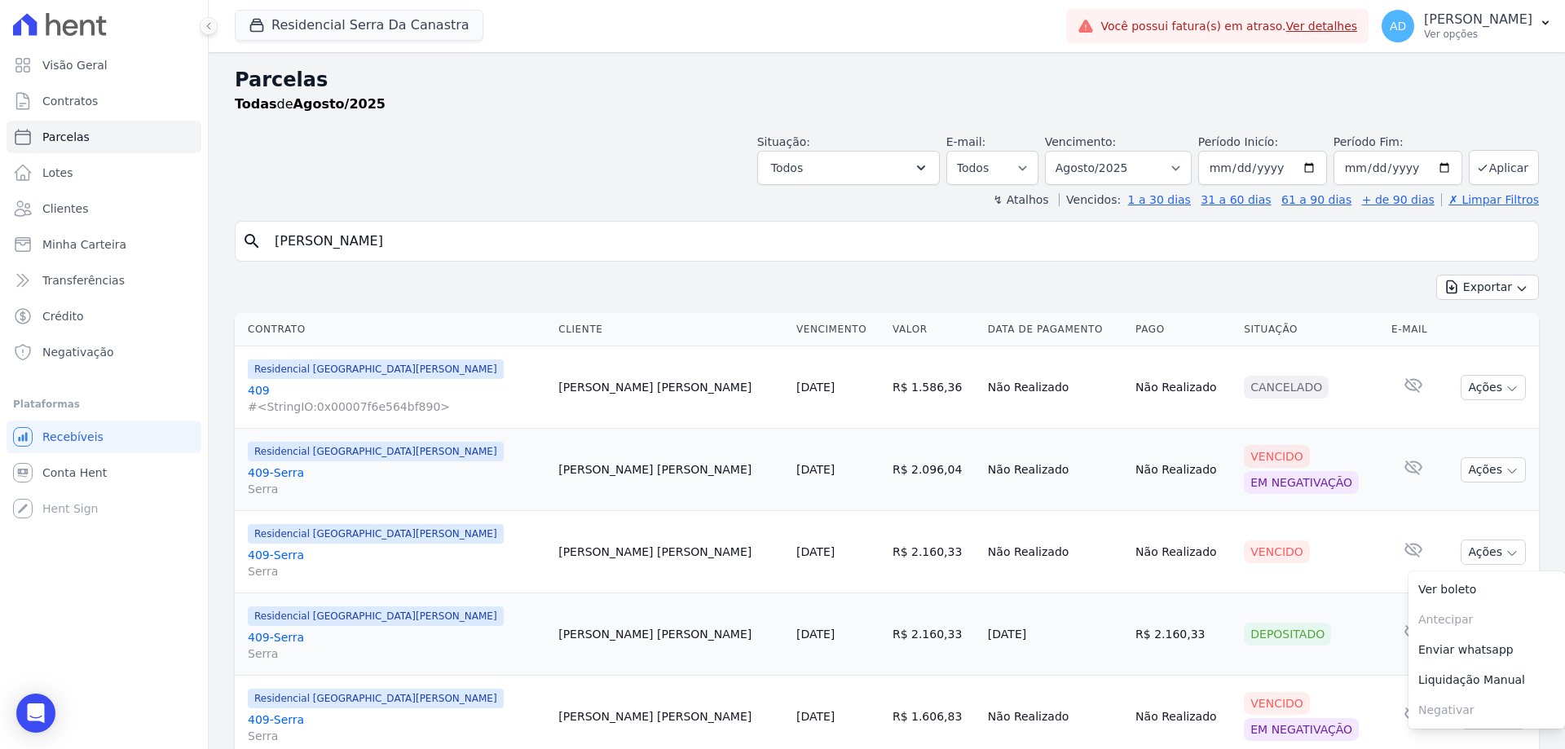
click at [356, 248] on input "[PERSON_NAME]" at bounding box center [898, 241] width 1267 height 33
type input "eduardo"
select select
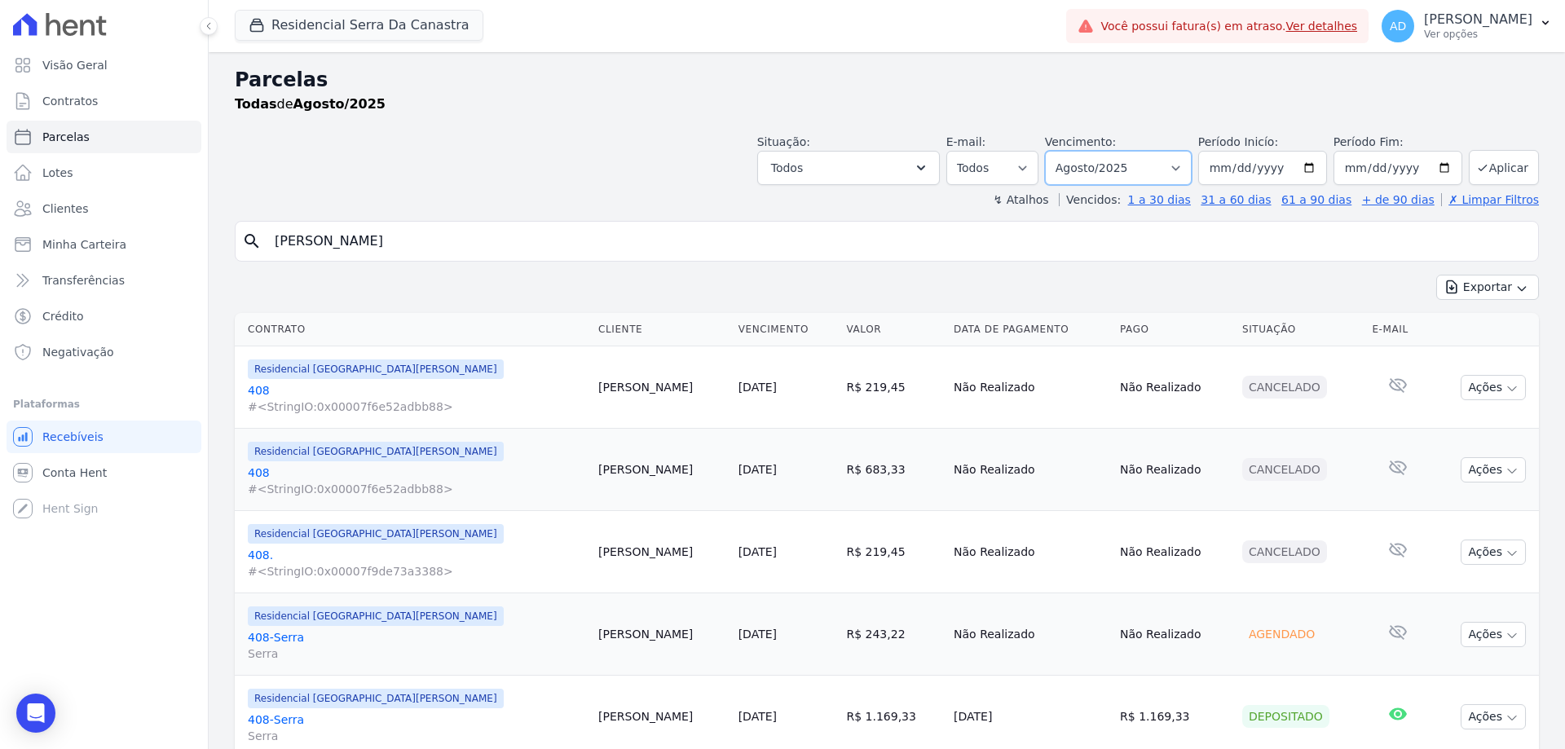
click at [1166, 165] on select "Filtrar por período ──────── Todos os meses Março/2024 Abril/2024 Maio/2024 Jun…" at bounding box center [1118, 168] width 147 height 34
select select "09/2025"
click at [1056, 151] on select "Filtrar por período ──────── Todos os meses Março/2024 Abril/2024 Maio/2024 Jun…" at bounding box center [1118, 168] width 147 height 34
select select
click at [342, 34] on button "Residencial Serra Da Canastra" at bounding box center [359, 25] width 249 height 31
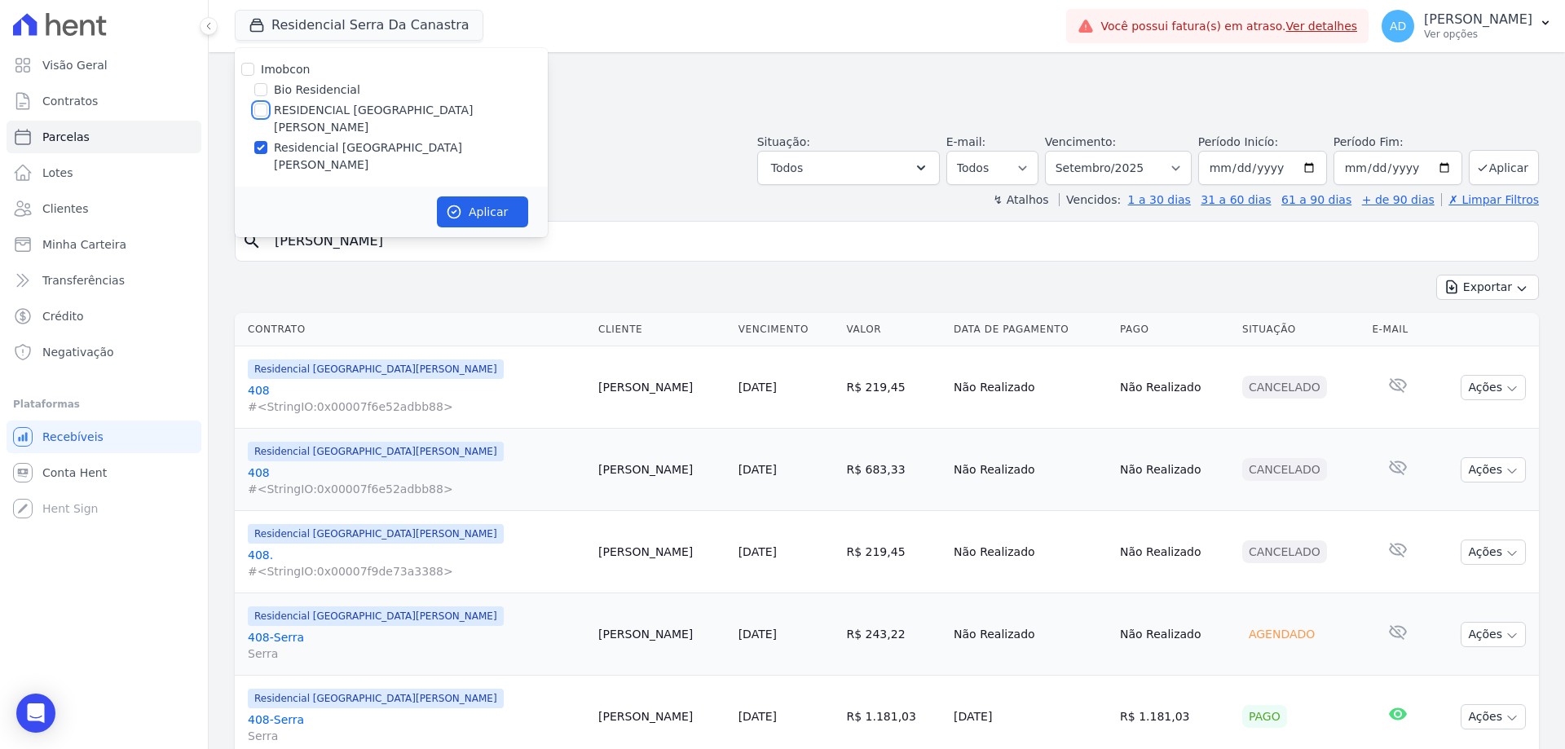
click at [258, 112] on input "RESIDENCIAL [GEOGRAPHIC_DATA][PERSON_NAME]" at bounding box center [260, 110] width 13 height 13
checkbox input "true"
click at [460, 206] on icon "button" at bounding box center [454, 212] width 12 height 12
select select
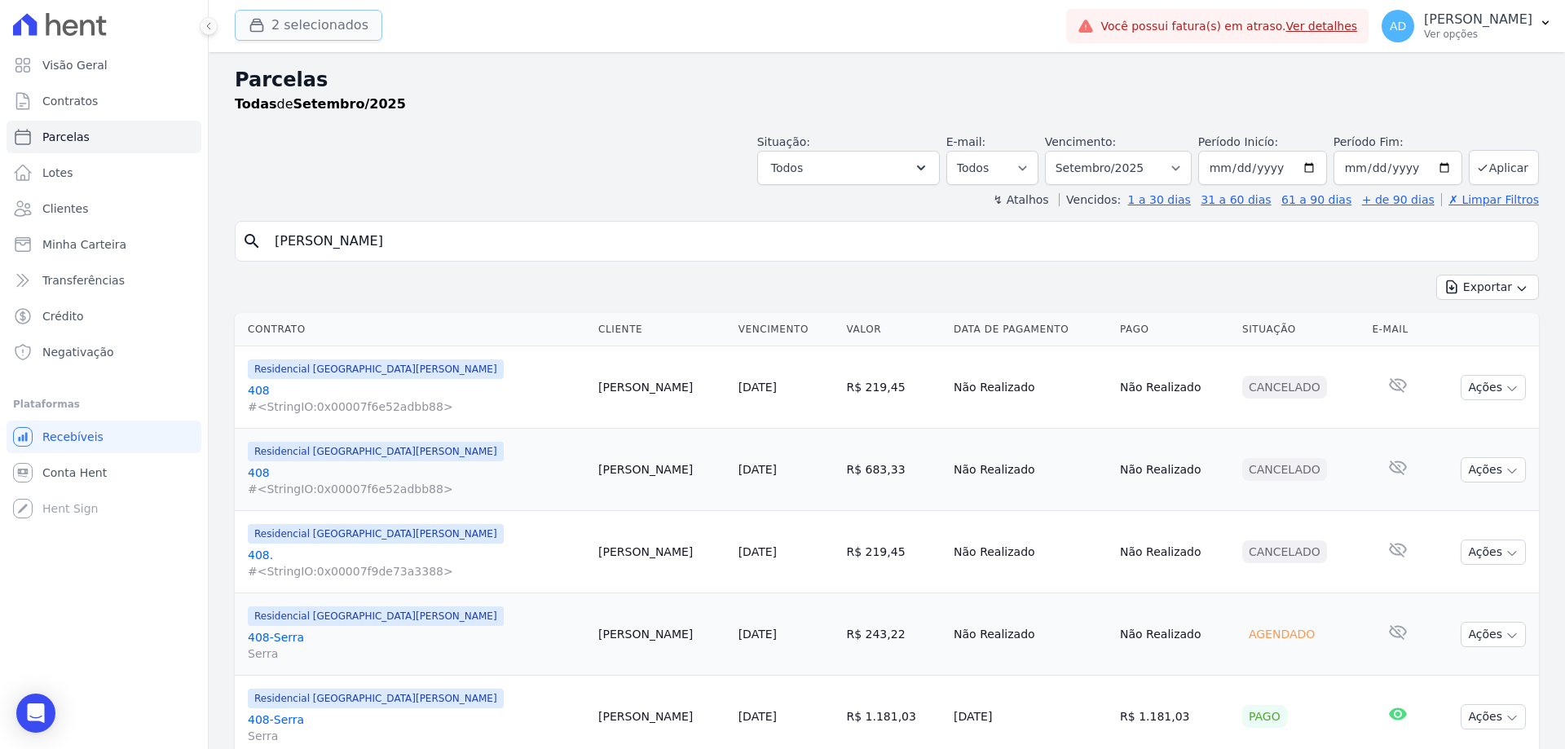
click at [293, 30] on button "2 selecionados" at bounding box center [309, 25] width 148 height 31
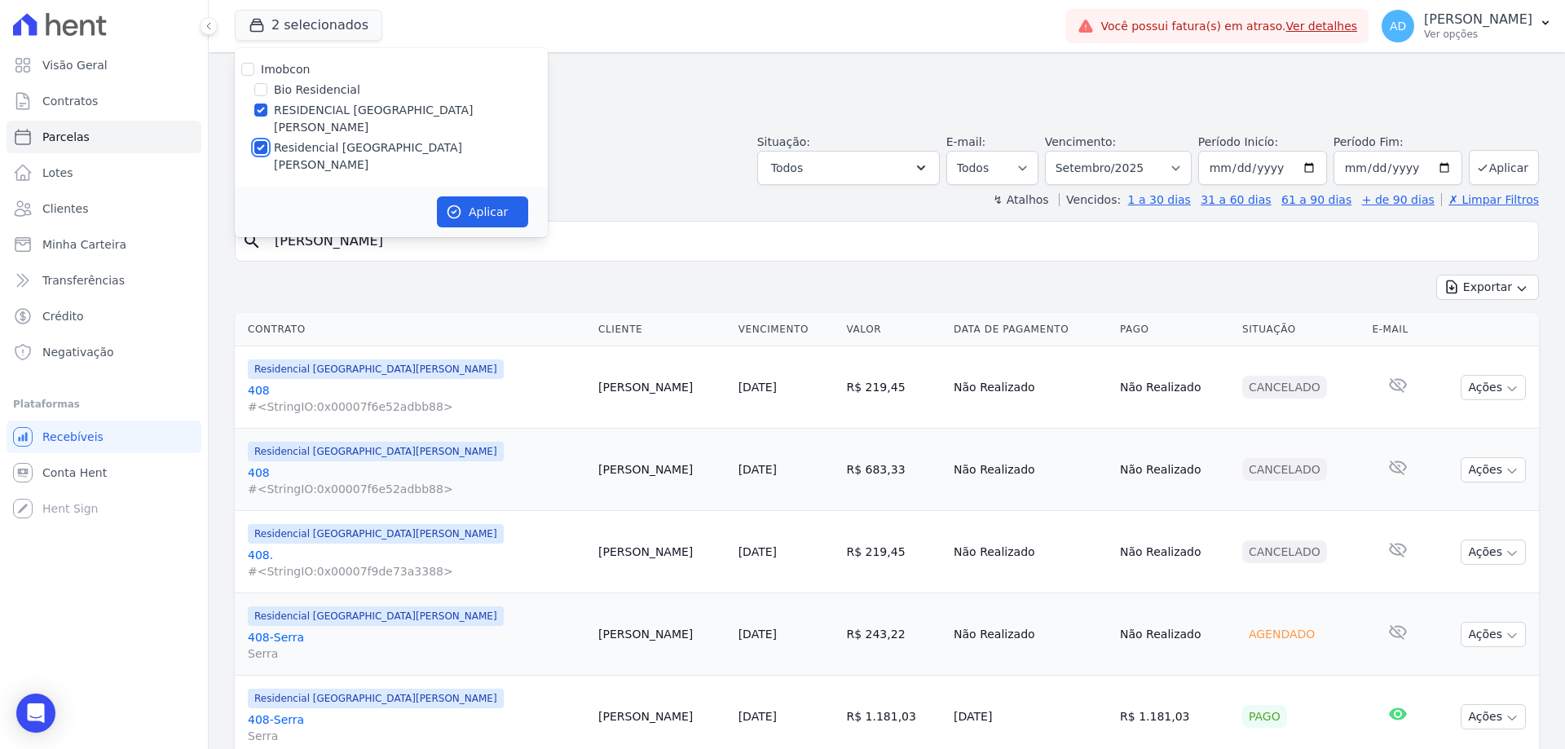
click at [257, 141] on input "Residencial [GEOGRAPHIC_DATA][PERSON_NAME]" at bounding box center [260, 147] width 13 height 13
checkbox input "false"
click at [457, 204] on icon "button" at bounding box center [454, 212] width 16 height 16
select select
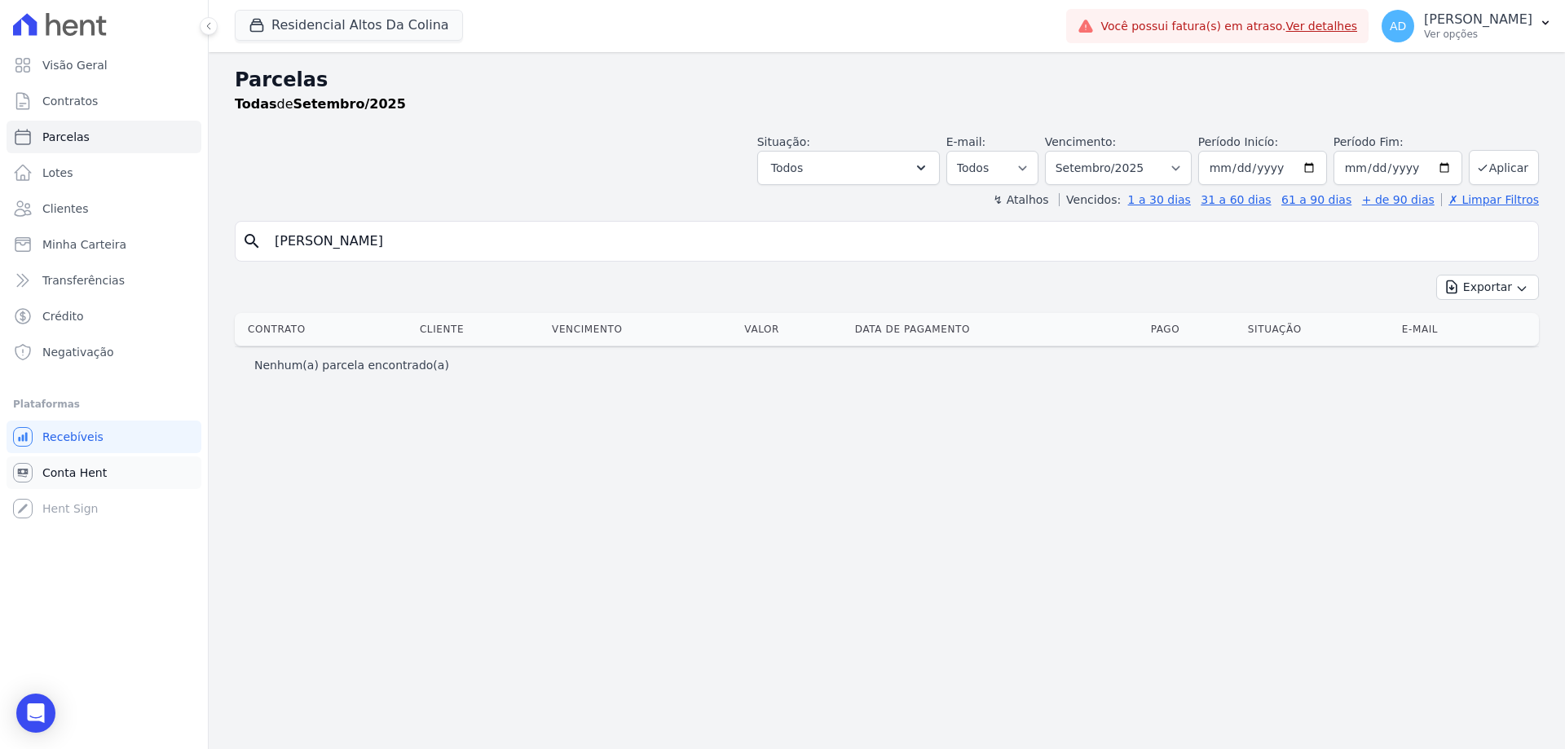
click at [110, 479] on link "Conta Hent" at bounding box center [104, 472] width 195 height 33
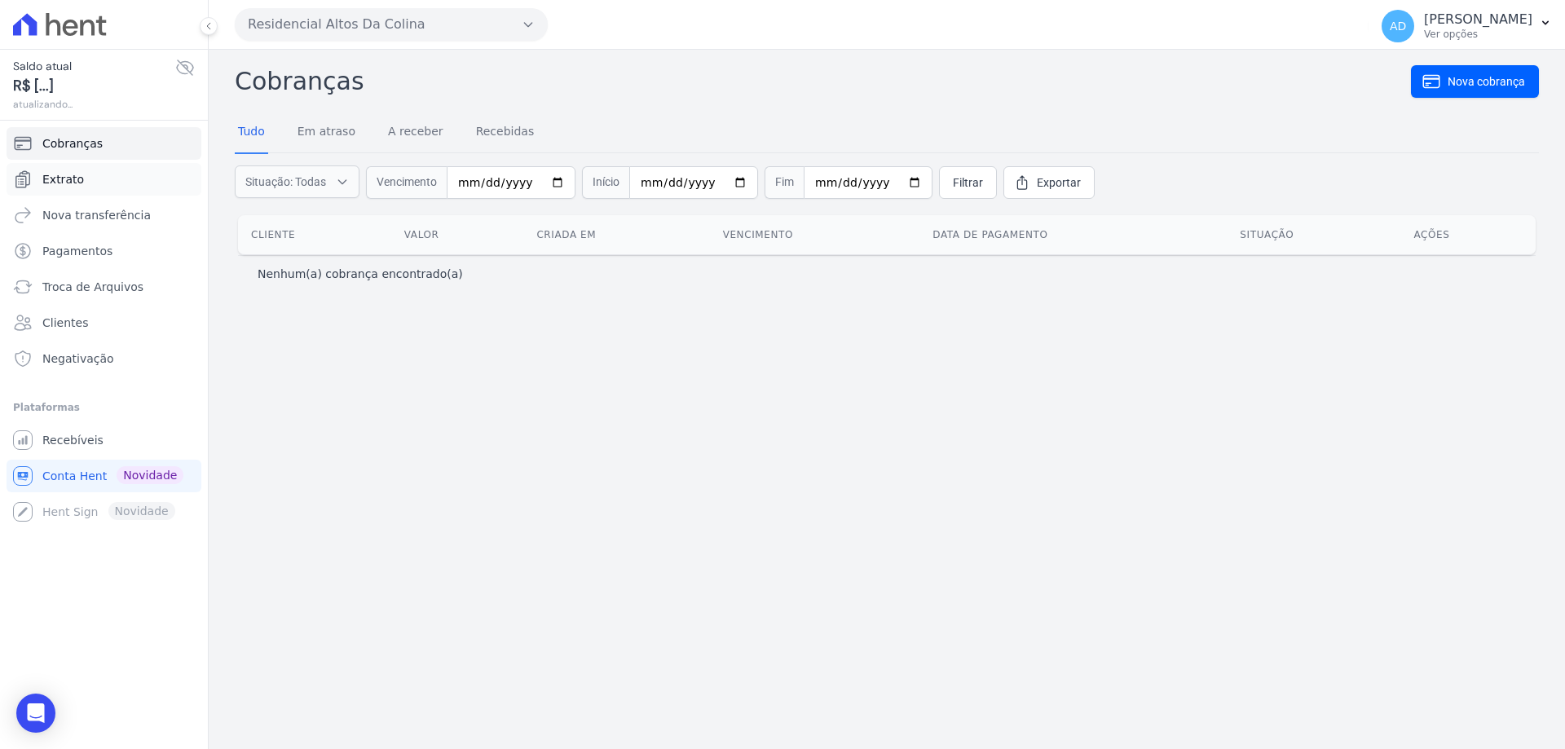
click at [120, 191] on link "Extrato" at bounding box center [104, 179] width 195 height 33
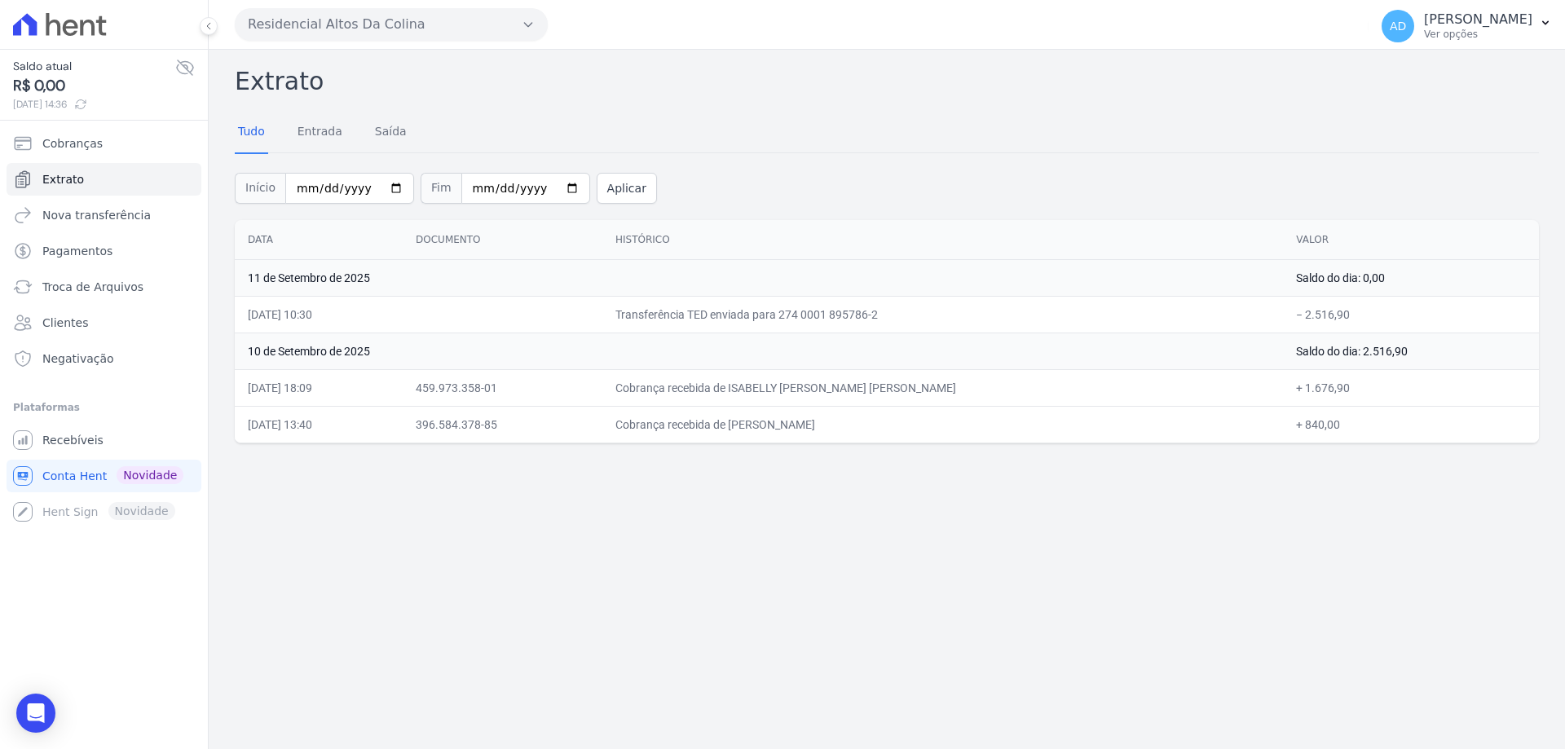
drag, startPoint x: 899, startPoint y: 385, endPoint x: 869, endPoint y: 395, distance: 31.7
click at [866, 393] on td "Cobrança recebida de ISABELLY PEREIRA RODRIGUES" at bounding box center [942, 387] width 681 height 37
drag, startPoint x: 250, startPoint y: 385, endPoint x: 1333, endPoint y: 429, distance: 1083.3
click at [1332, 429] on tbody "11 de Setembro de 2025 Saldo do dia: 0,00 11/09/2025, 10:30 Transferência TED e…" at bounding box center [887, 350] width 1304 height 183
copy tbody "10/09/2025, 18:09 459.973.358-01 Cobrança recebida de ISABELLY PEREIRA RODRIGUE…"
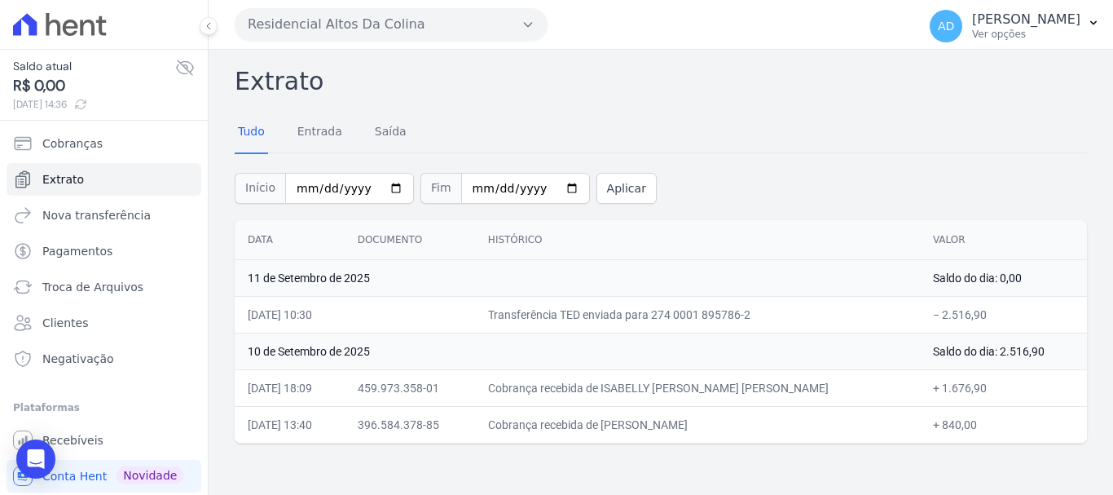
click at [311, 24] on button "Residencial Altos Da Colina" at bounding box center [391, 24] width 313 height 33
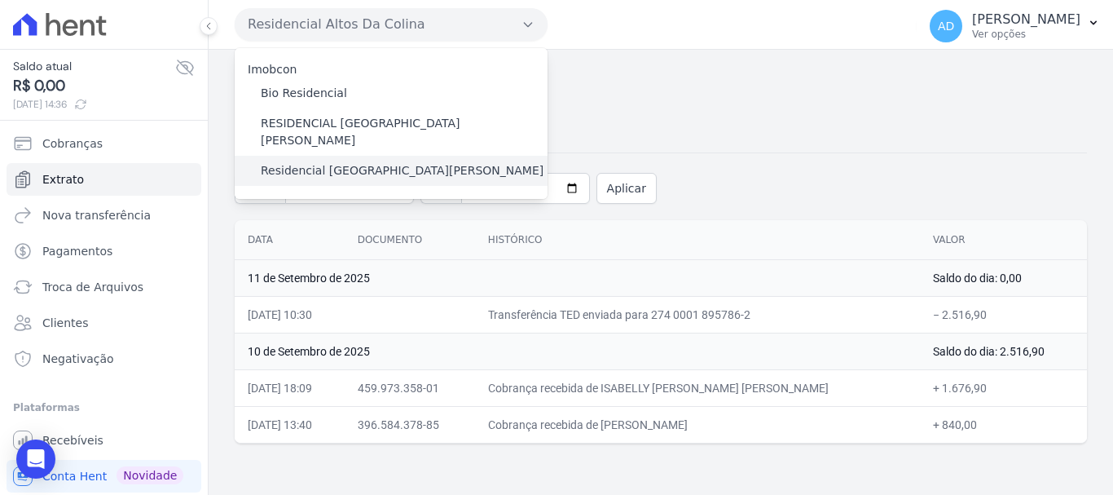
click at [252, 156] on div "Residencial [GEOGRAPHIC_DATA][PERSON_NAME]" at bounding box center [391, 171] width 313 height 30
click at [276, 162] on label "Residencial [GEOGRAPHIC_DATA][PERSON_NAME]" at bounding box center [402, 170] width 283 height 17
click at [0, 0] on input "Residencial [GEOGRAPHIC_DATA][PERSON_NAME]" at bounding box center [0, 0] width 0 height 0
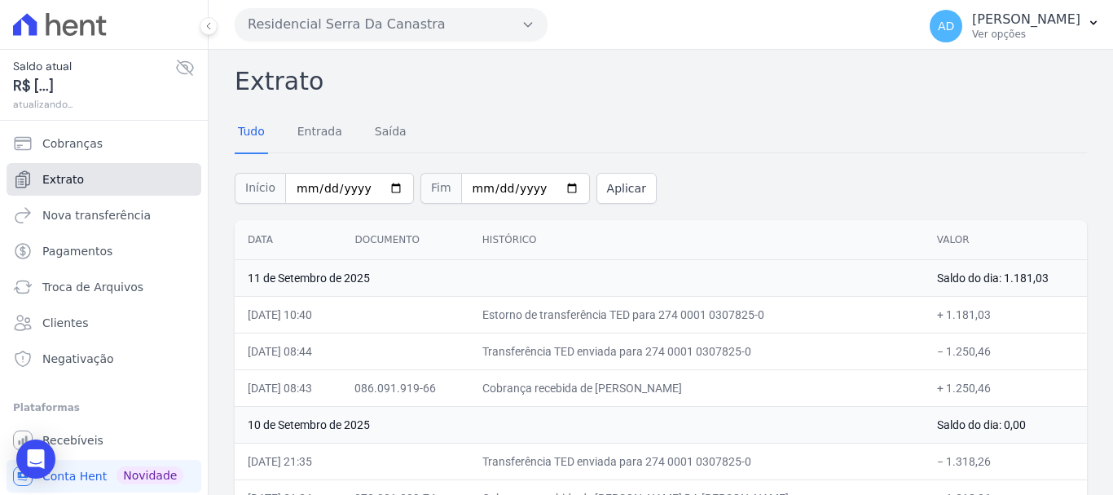
click at [113, 180] on link "Extrato" at bounding box center [104, 179] width 195 height 33
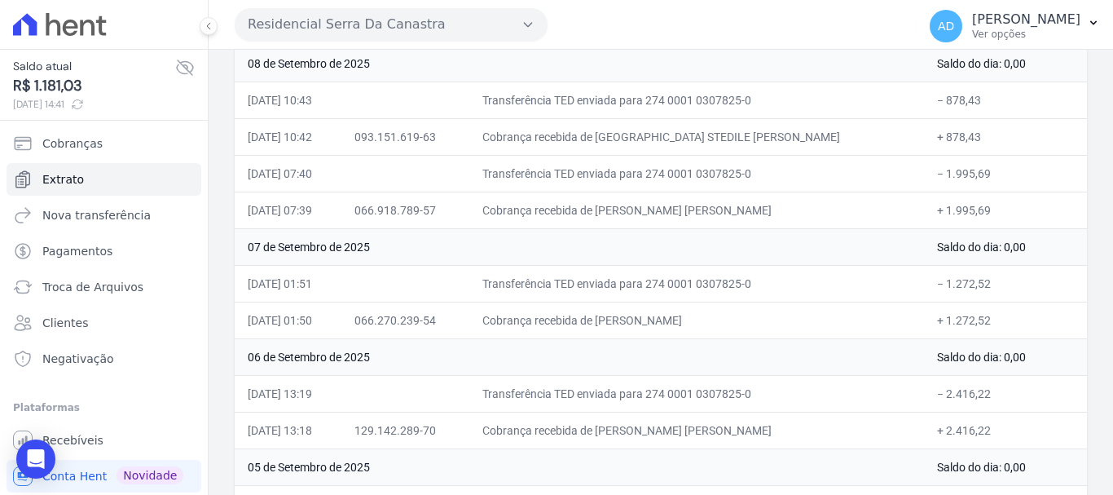
scroll to position [646, 0]
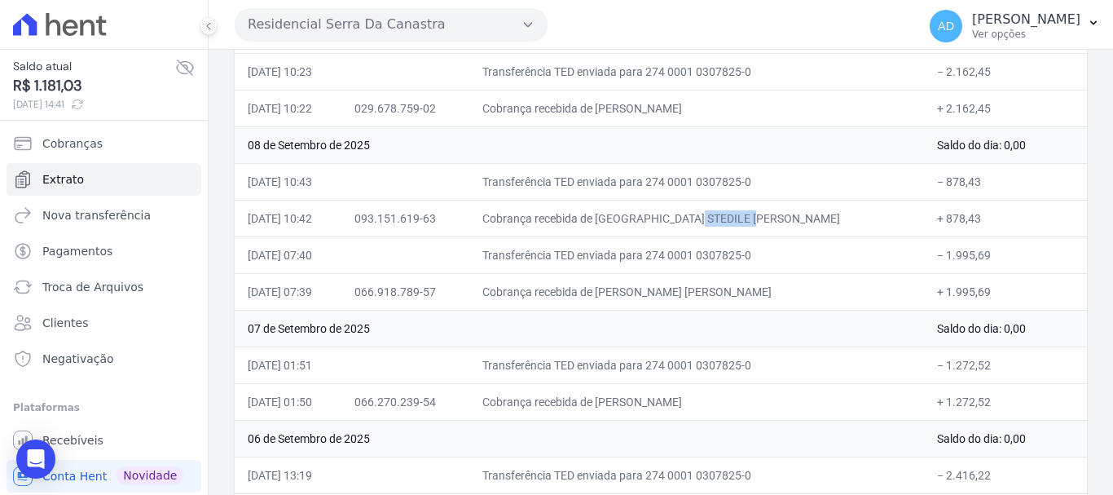
drag, startPoint x: 672, startPoint y: 216, endPoint x: 615, endPoint y: 218, distance: 57.9
click at [615, 218] on td "Cobrança recebida de FRANCIELLEN STEDILE DE MORAIS" at bounding box center [696, 218] width 455 height 37
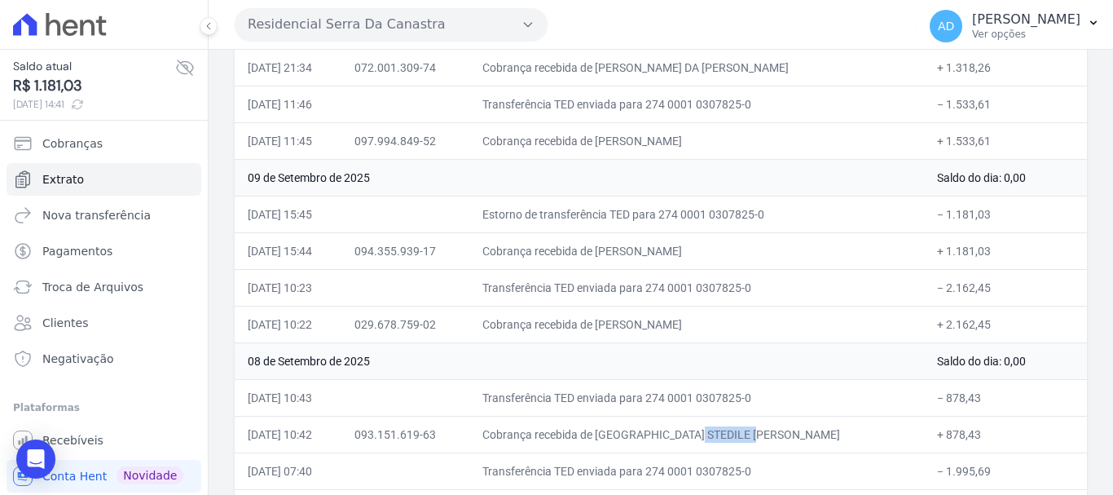
scroll to position [402, 0]
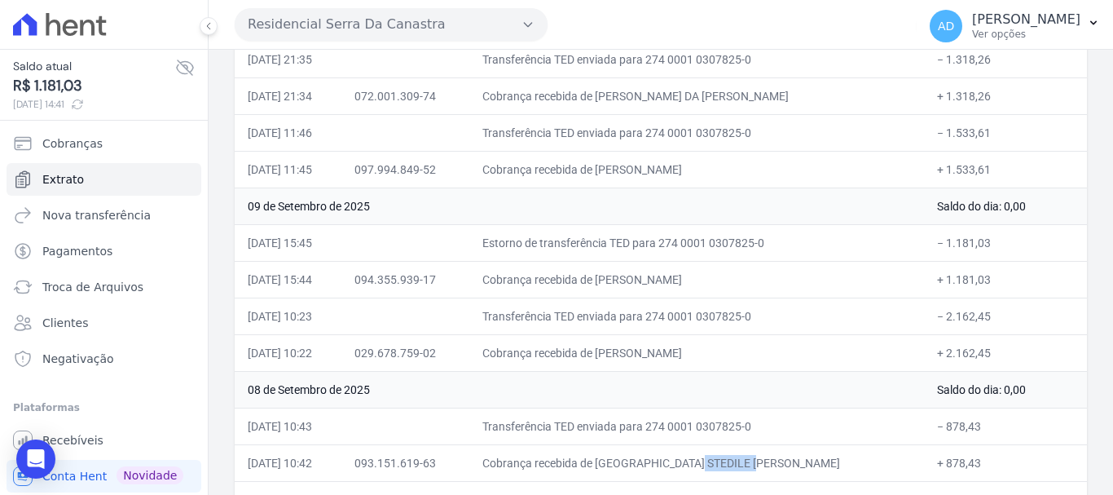
drag, startPoint x: 706, startPoint y: 354, endPoint x: 653, endPoint y: 355, distance: 53.0
click at [653, 355] on td "Cobrança recebida de ANA PAULA MARTINSKI" at bounding box center [696, 352] width 455 height 37
drag, startPoint x: 677, startPoint y: 279, endPoint x: 634, endPoint y: 279, distance: 43.2
click at [634, 279] on td "Cobrança recebida de ADRIAN EDUARDO PEREIRA VENDRAM" at bounding box center [696, 279] width 455 height 37
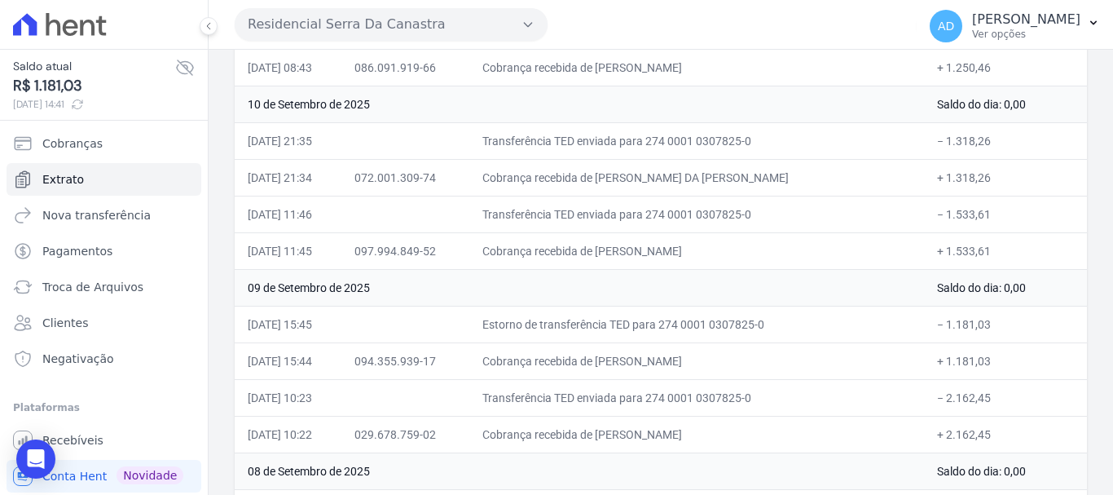
drag, startPoint x: 708, startPoint y: 252, endPoint x: 665, endPoint y: 252, distance: 42.4
click at [665, 252] on td "Cobrança recebida de EDUARDO HENRIQUE DE ASSIS" at bounding box center [696, 250] width 455 height 37
drag, startPoint x: 706, startPoint y: 172, endPoint x: 644, endPoint y: 172, distance: 61.9
click at [654, 172] on td "Cobrança recebida de FERNANDA DA LUZ MENOSSE" at bounding box center [696, 177] width 455 height 37
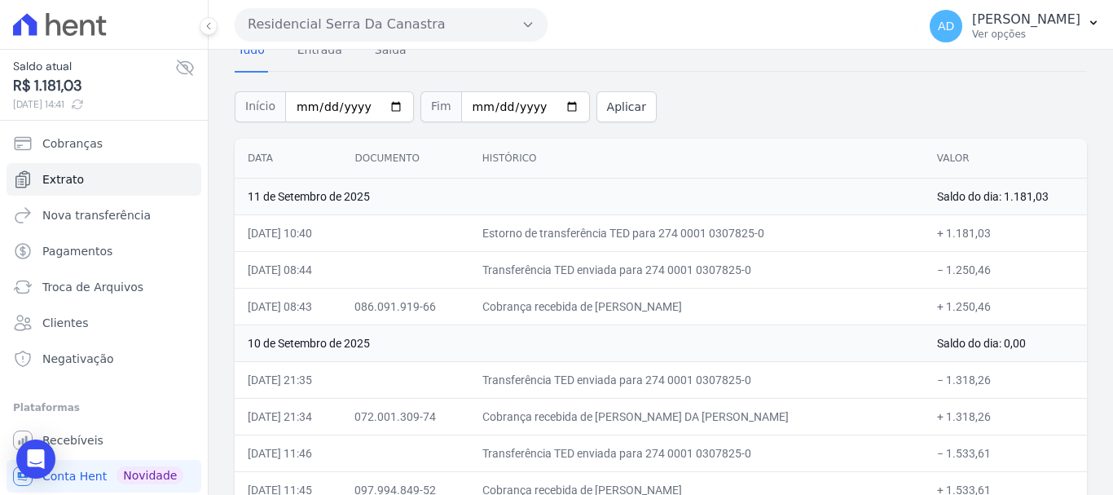
scroll to position [76, 0]
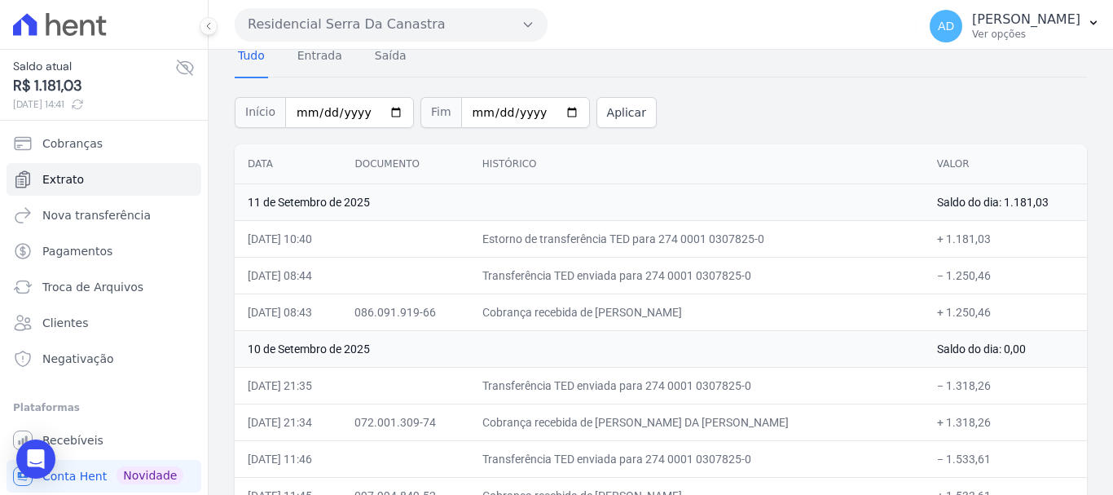
drag, startPoint x: 682, startPoint y: 311, endPoint x: 636, endPoint y: 311, distance: 46.5
click at [636, 311] on td "Cobrança recebida de ALEXANDRE FRANCISCO SANTOS" at bounding box center [696, 311] width 455 height 37
click at [293, 23] on button "Residencial Serra Da Canastra" at bounding box center [391, 24] width 313 height 33
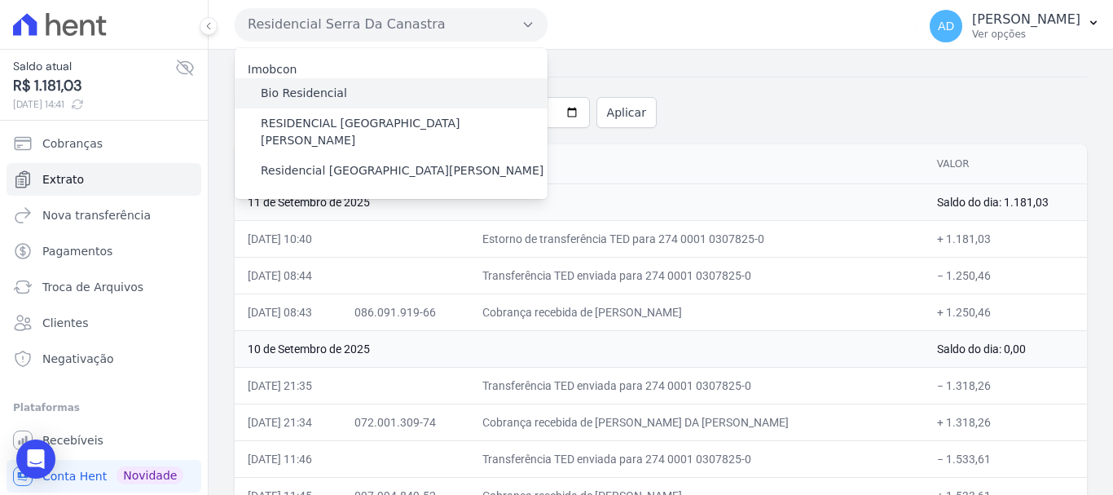
drag, startPoint x: 302, startPoint y: 95, endPoint x: 296, endPoint y: 112, distance: 18.0
click at [301, 95] on label "Bio Residencial" at bounding box center [304, 93] width 86 height 17
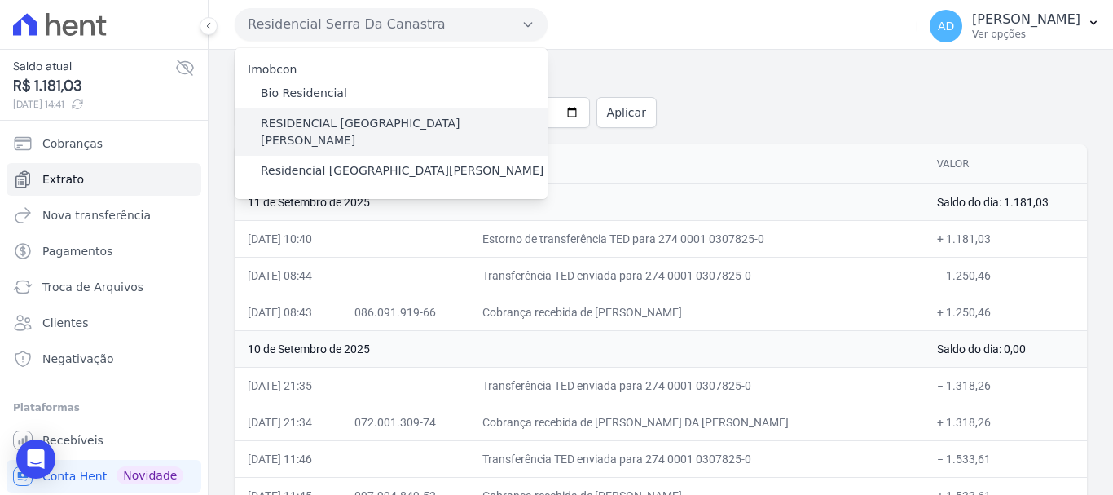
click at [0, 0] on input "Bio Residencial" at bounding box center [0, 0] width 0 height 0
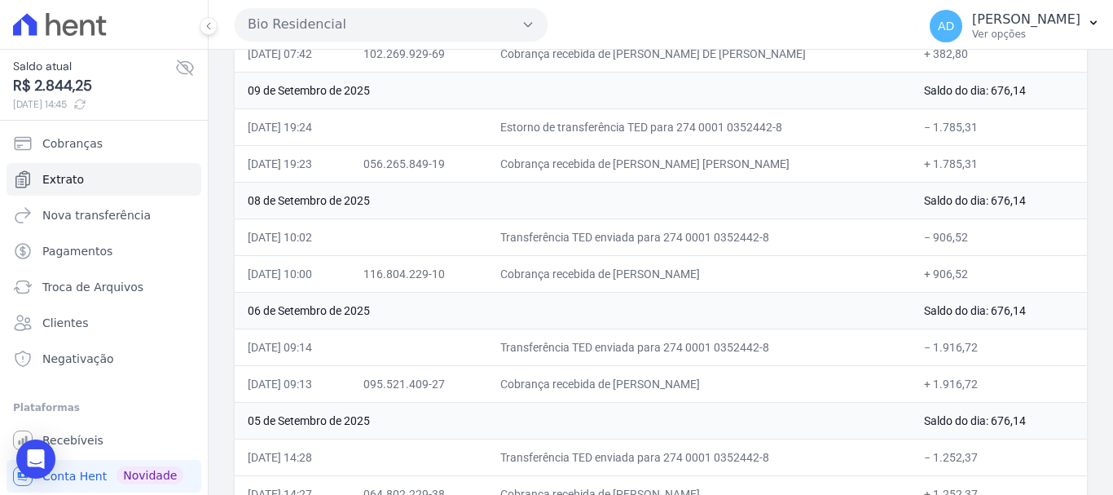
scroll to position [326, 0]
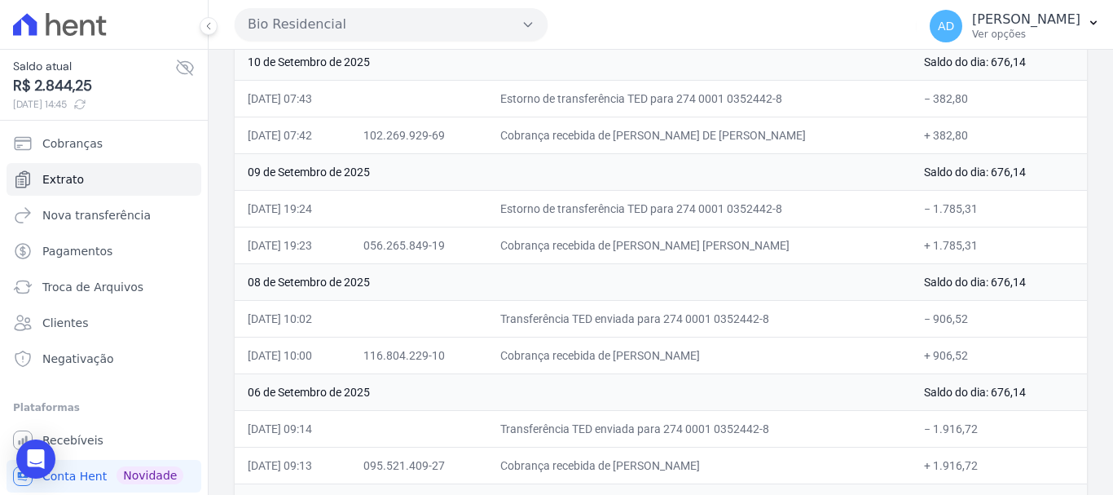
click at [672, 247] on td "Cobrança recebida de JESSICA FERRAZ DA ROCHA" at bounding box center [699, 245] width 424 height 37
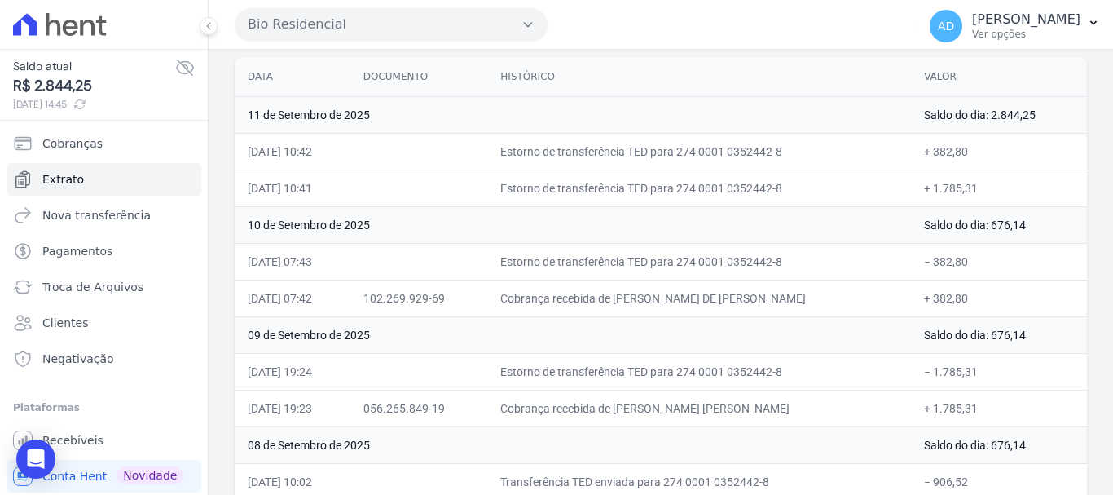
scroll to position [0, 0]
